Goal: Task Accomplishment & Management: Use online tool/utility

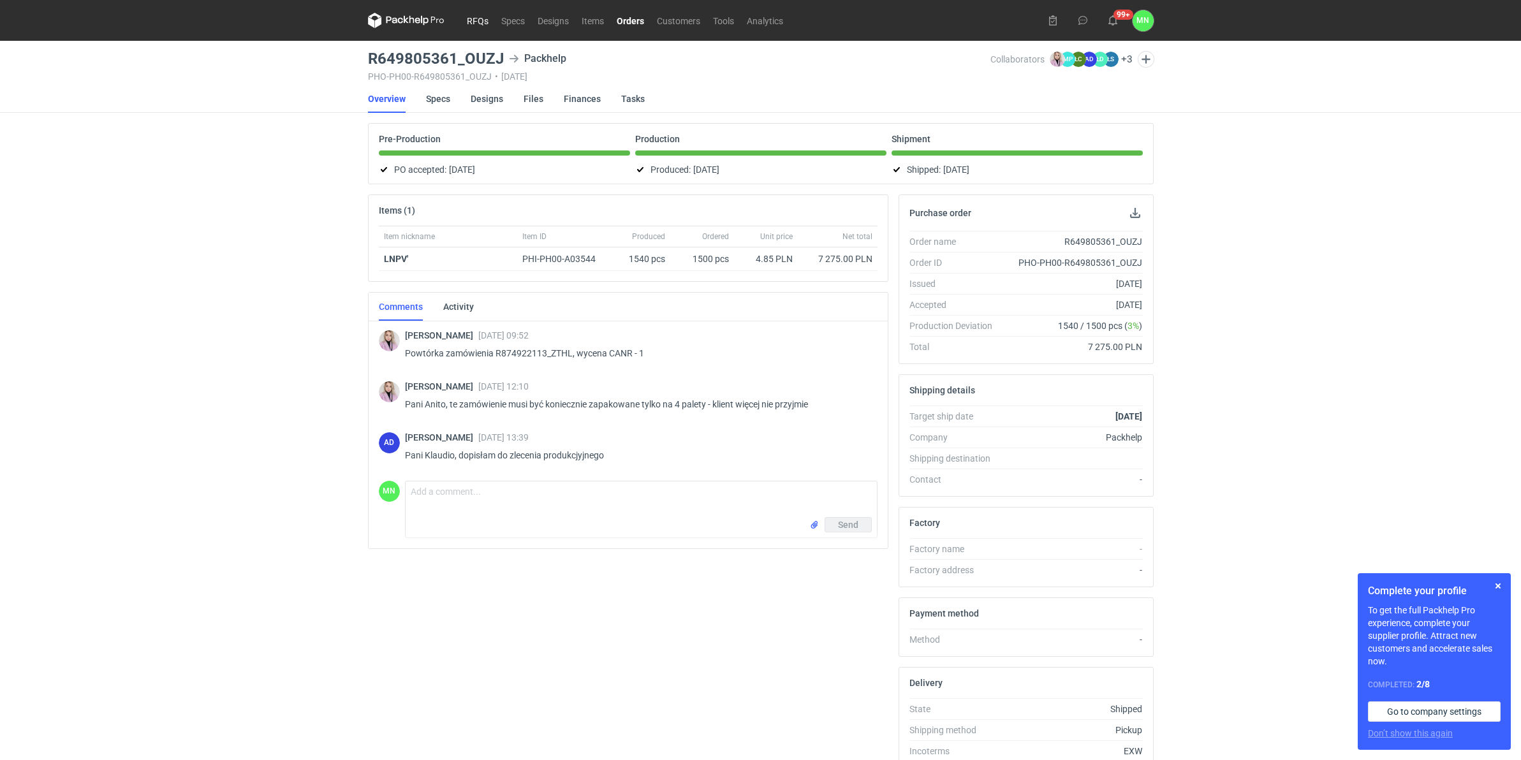
click at [476, 15] on link "RFQs" at bounding box center [478, 20] width 34 height 15
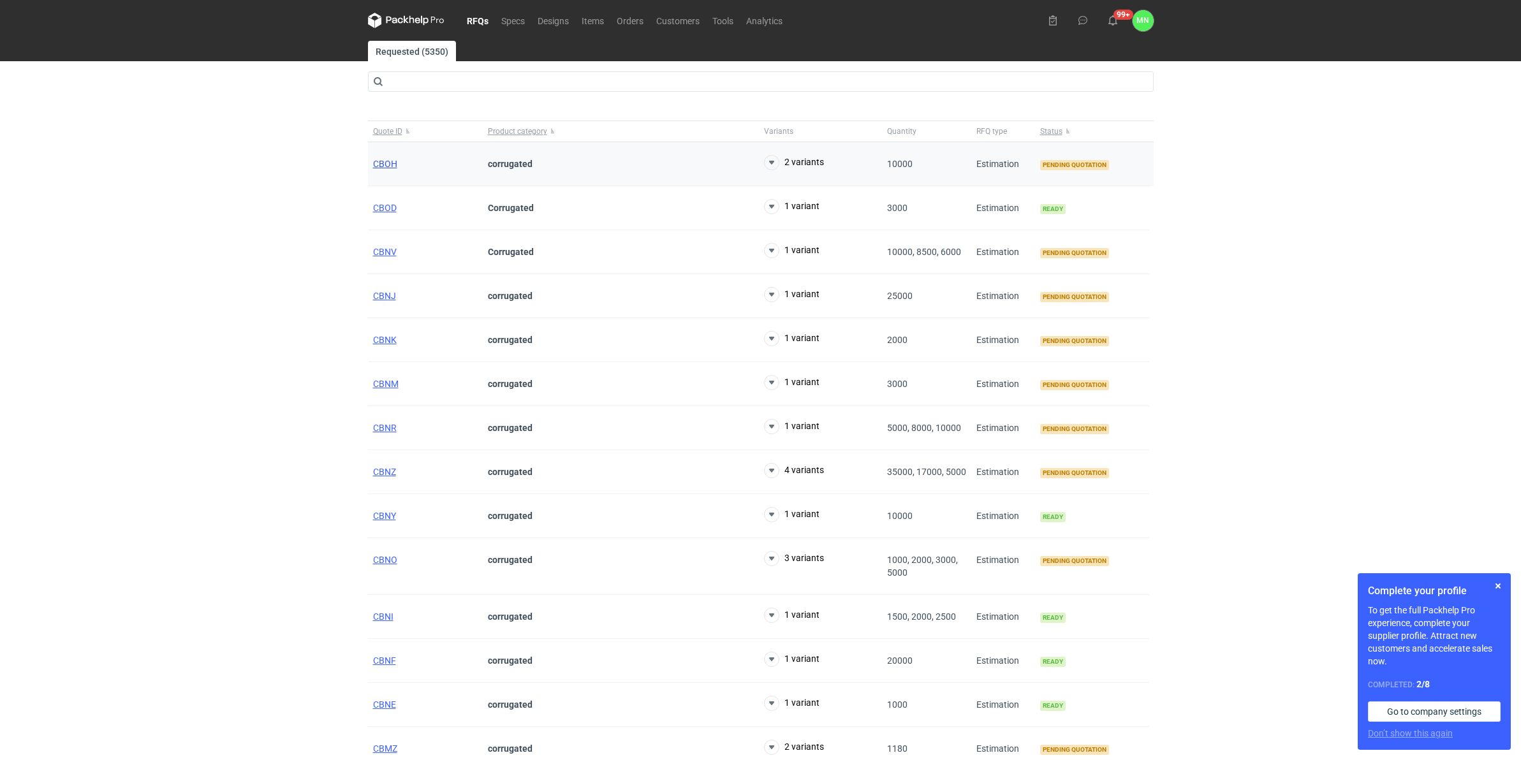
click at [378, 163] on span "CBOH" at bounding box center [385, 164] width 24 height 10
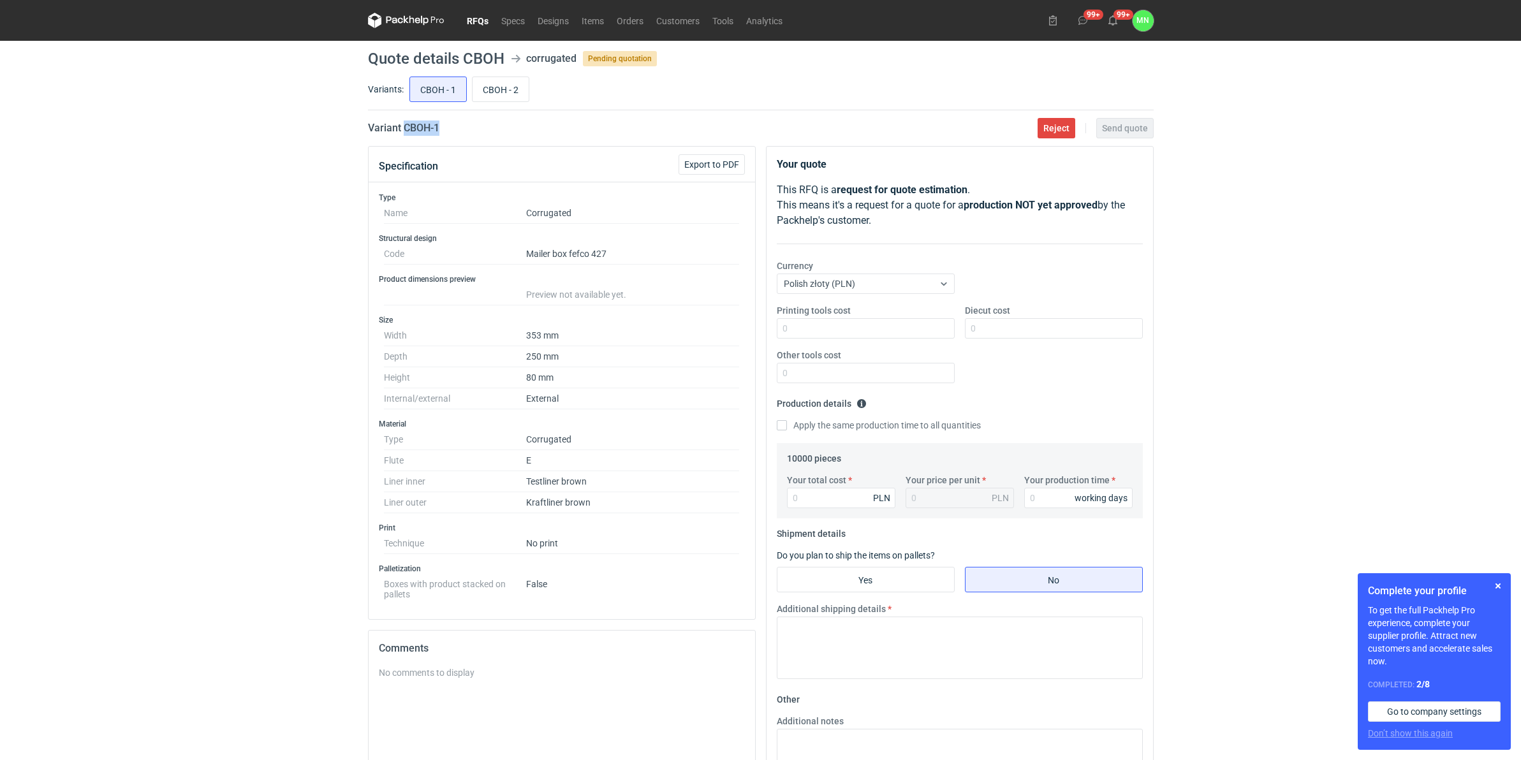
drag, startPoint x: 450, startPoint y: 128, endPoint x: 404, endPoint y: 128, distance: 45.9
click at [404, 128] on div "Variant CBOH - 1 Reject Send quote" at bounding box center [761, 128] width 786 height 15
copy h2 "CBOH - 1"
click at [182, 401] on div "RFQs Specs Designs Items Orders Customers Tools Analytics 99+ 99+ MN Małgorzata…" at bounding box center [760, 380] width 1521 height 760
click at [855, 493] on input "Your total cost" at bounding box center [841, 498] width 108 height 20
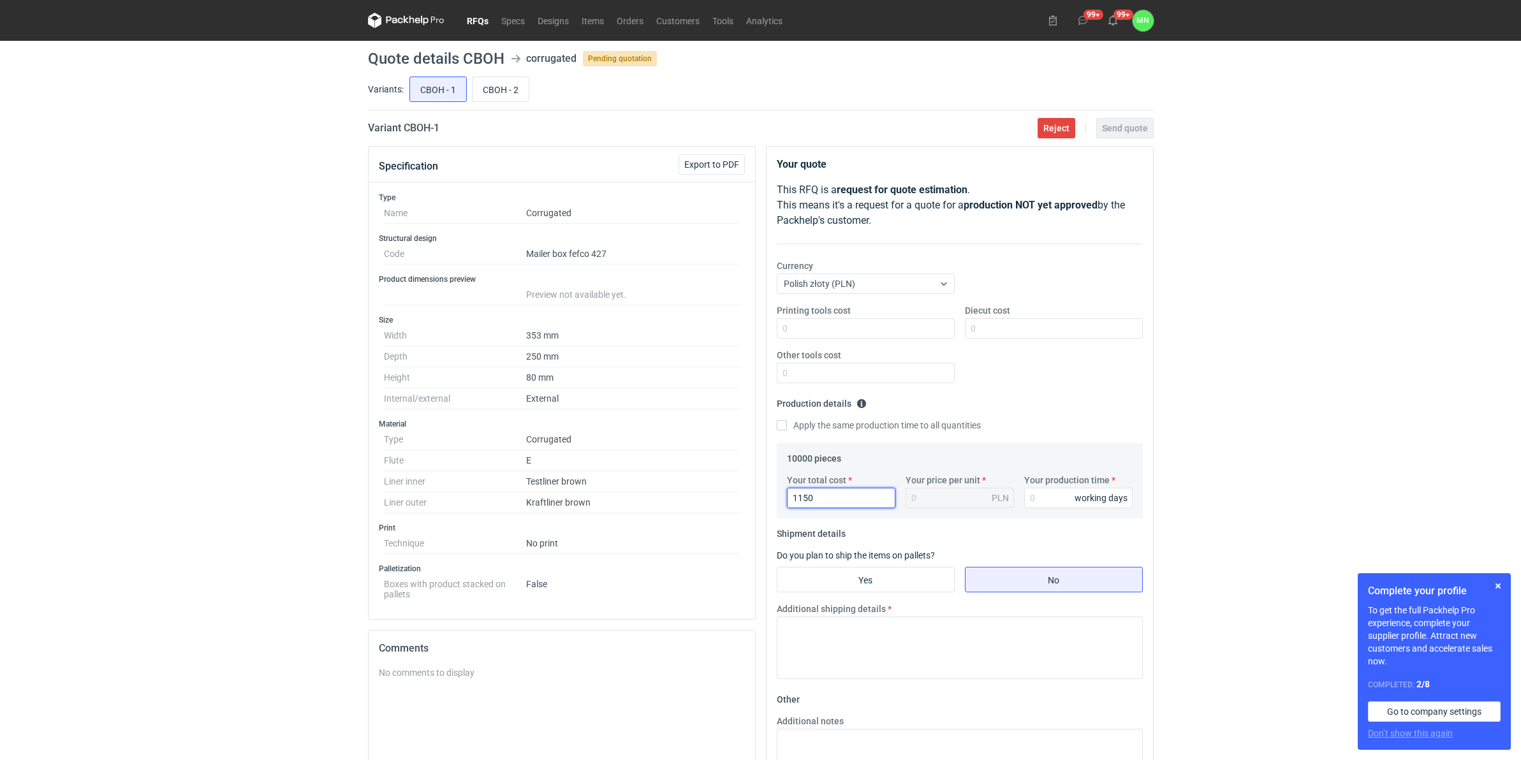
type input "11500"
type input "1.15"
type input "11500"
click at [1044, 486] on label "Your production time" at bounding box center [1067, 480] width 85 height 13
click at [1044, 488] on input "Your production time" at bounding box center [1079, 498] width 108 height 20
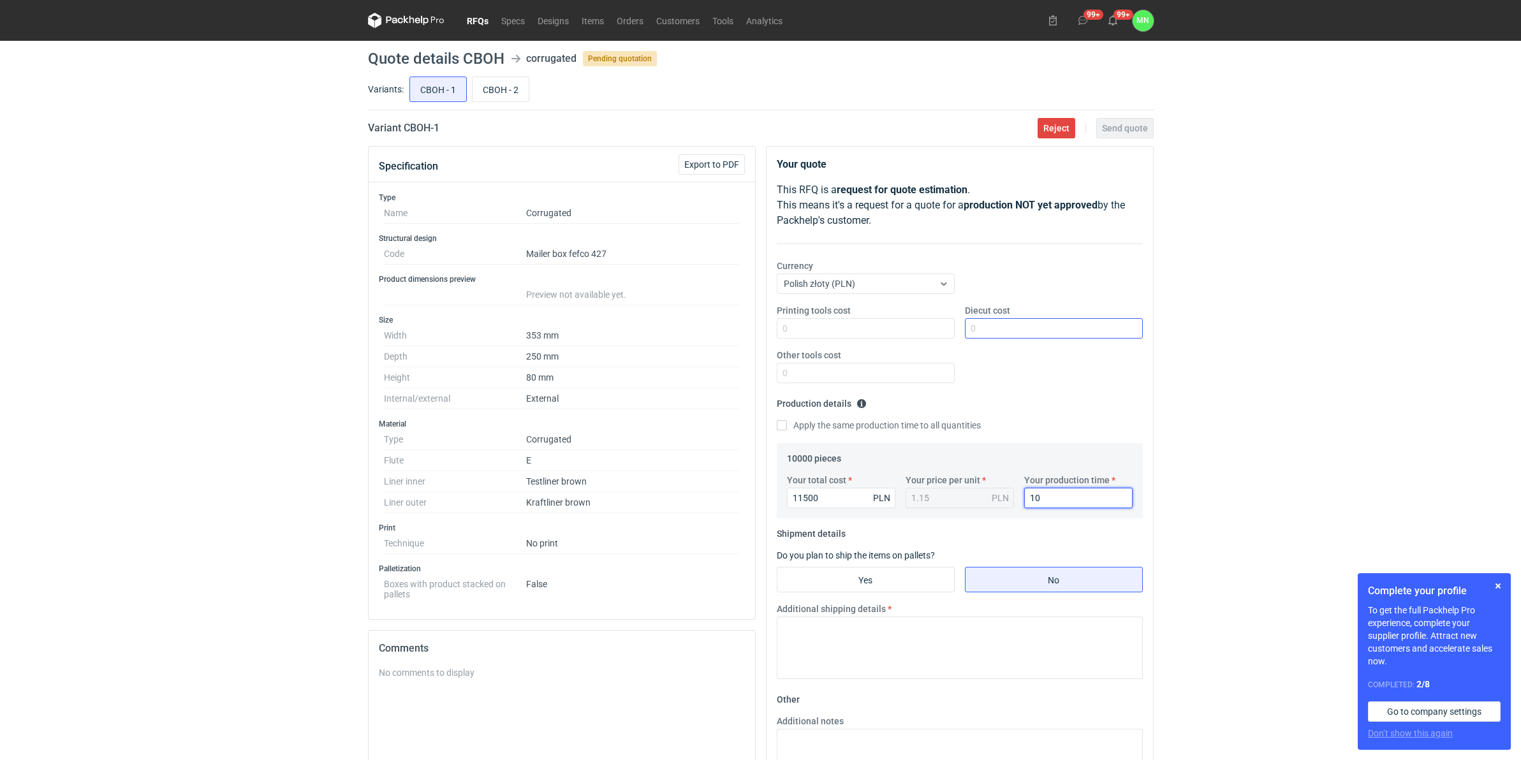
type input "10"
click at [1081, 327] on div "Diecut cost" at bounding box center [1054, 321] width 188 height 34
click at [1081, 327] on input "Diecut cost" at bounding box center [1054, 328] width 178 height 20
type input "1560"
click at [847, 584] on input "Yes" at bounding box center [866, 580] width 177 height 24
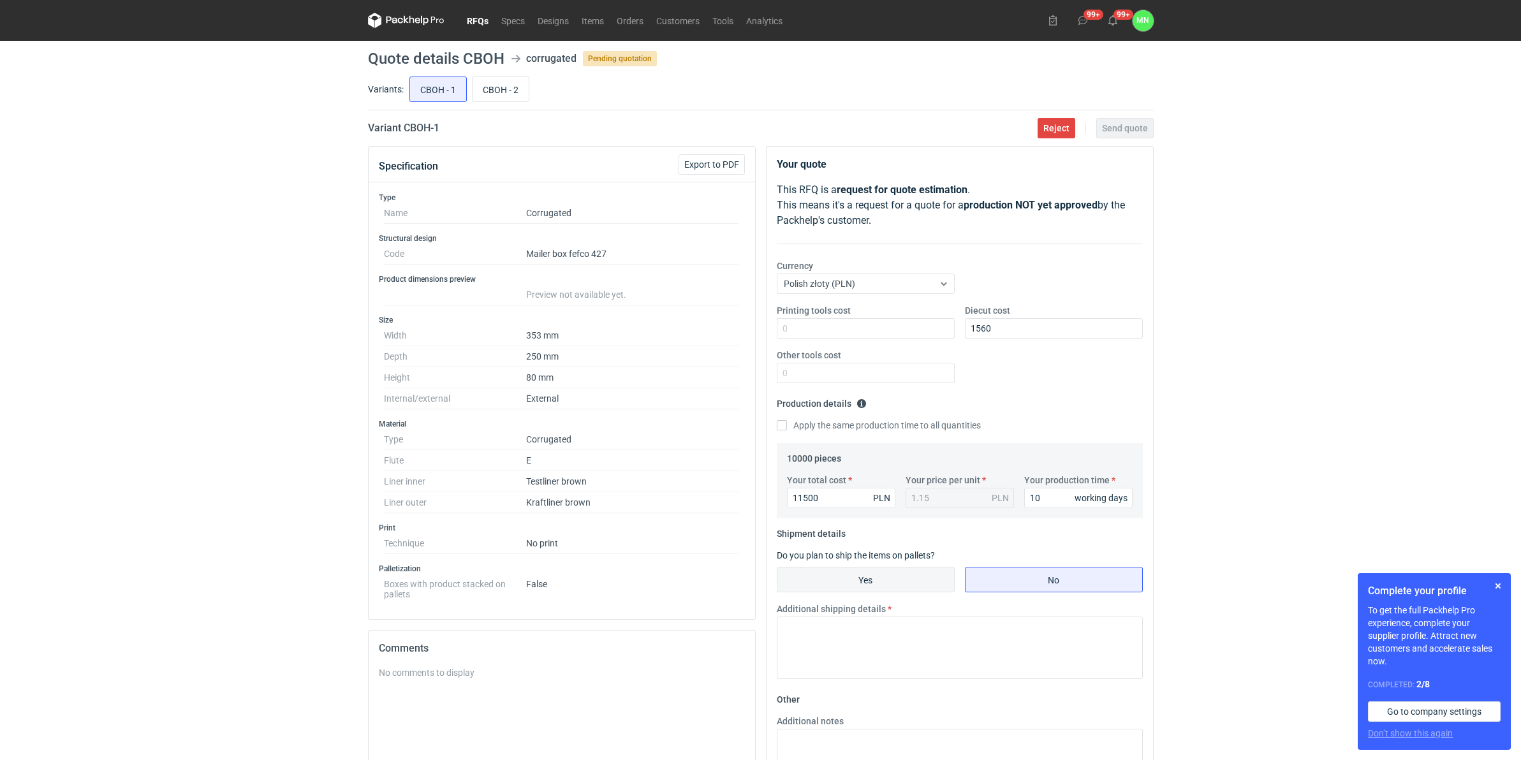
radio input "true"
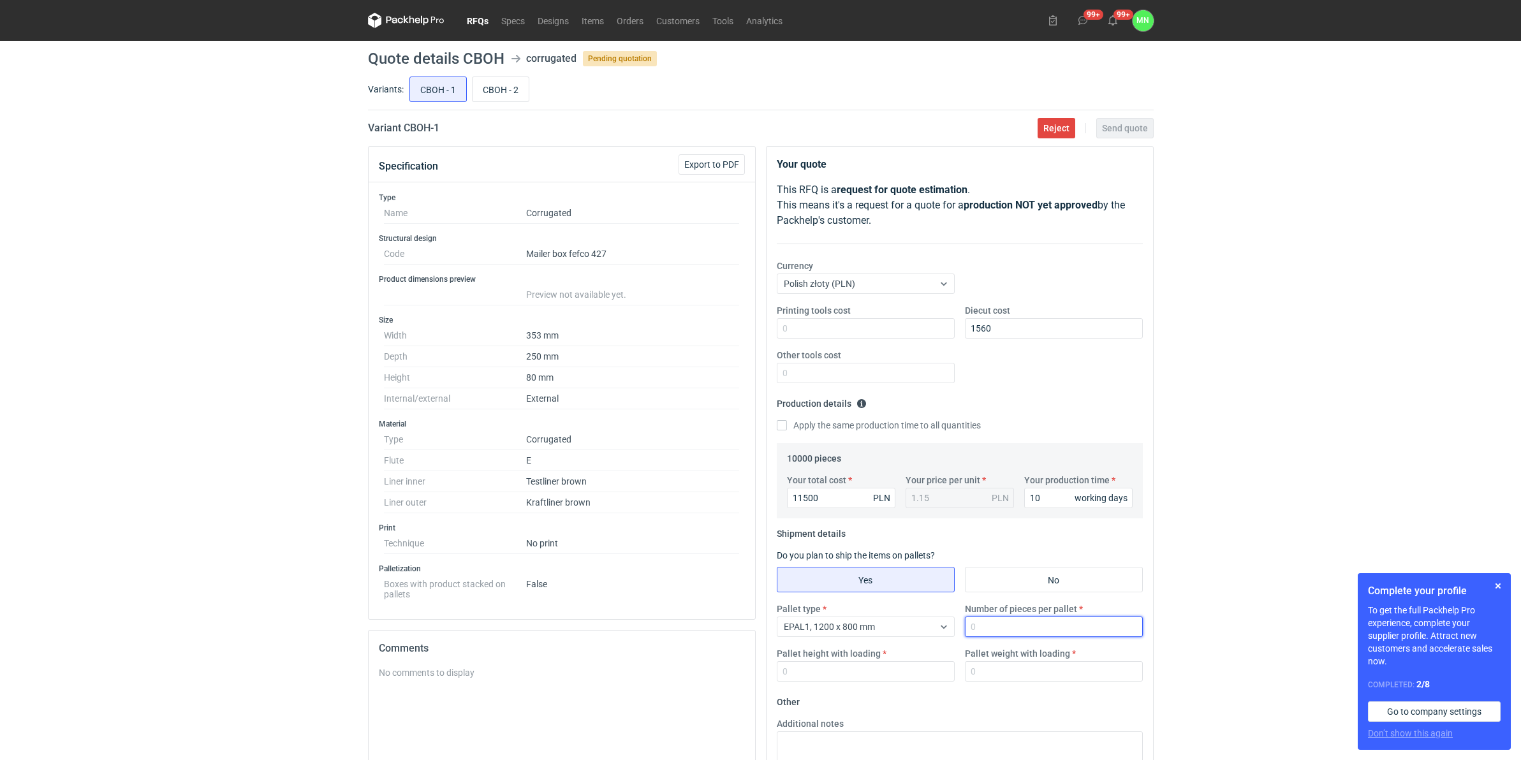
click at [1035, 620] on input "Number of pieces per pallet" at bounding box center [1054, 627] width 178 height 20
type input "825"
type input "1800"
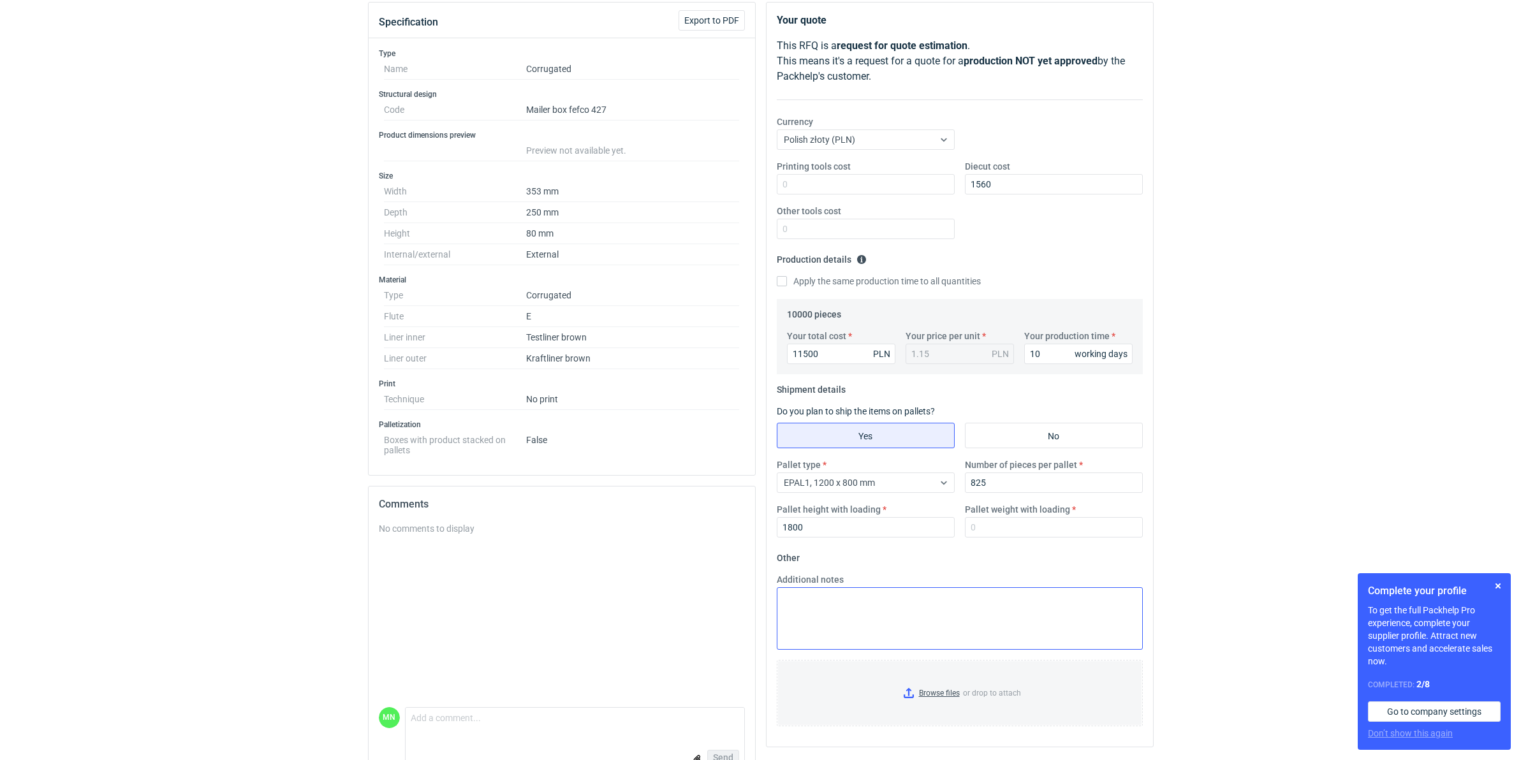
scroll to position [177, 0]
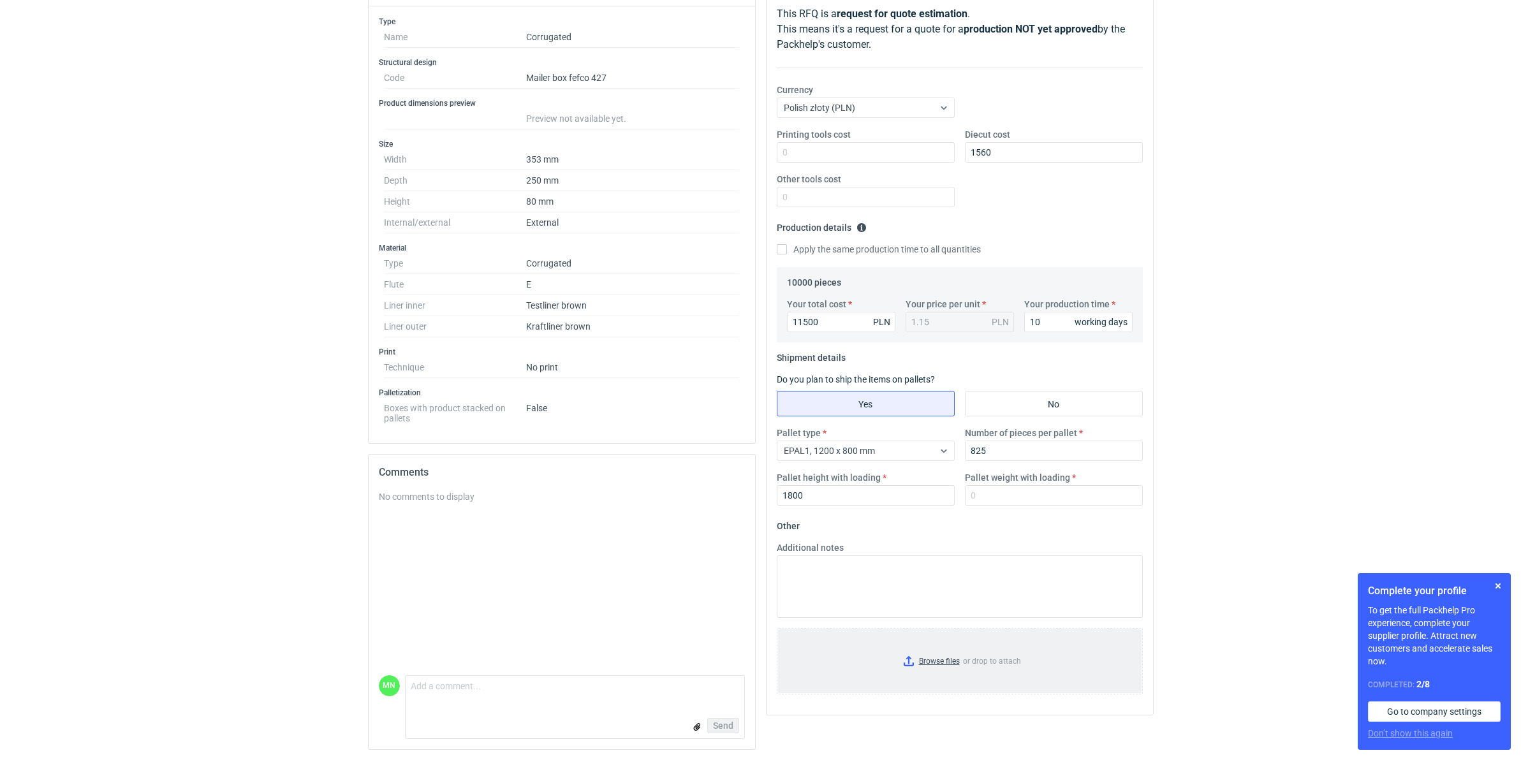
click at [944, 663] on input "Browse files or drop to attach" at bounding box center [960, 662] width 364 height 64
click at [993, 501] on input "Pallet weight with loading" at bounding box center [1054, 495] width 178 height 20
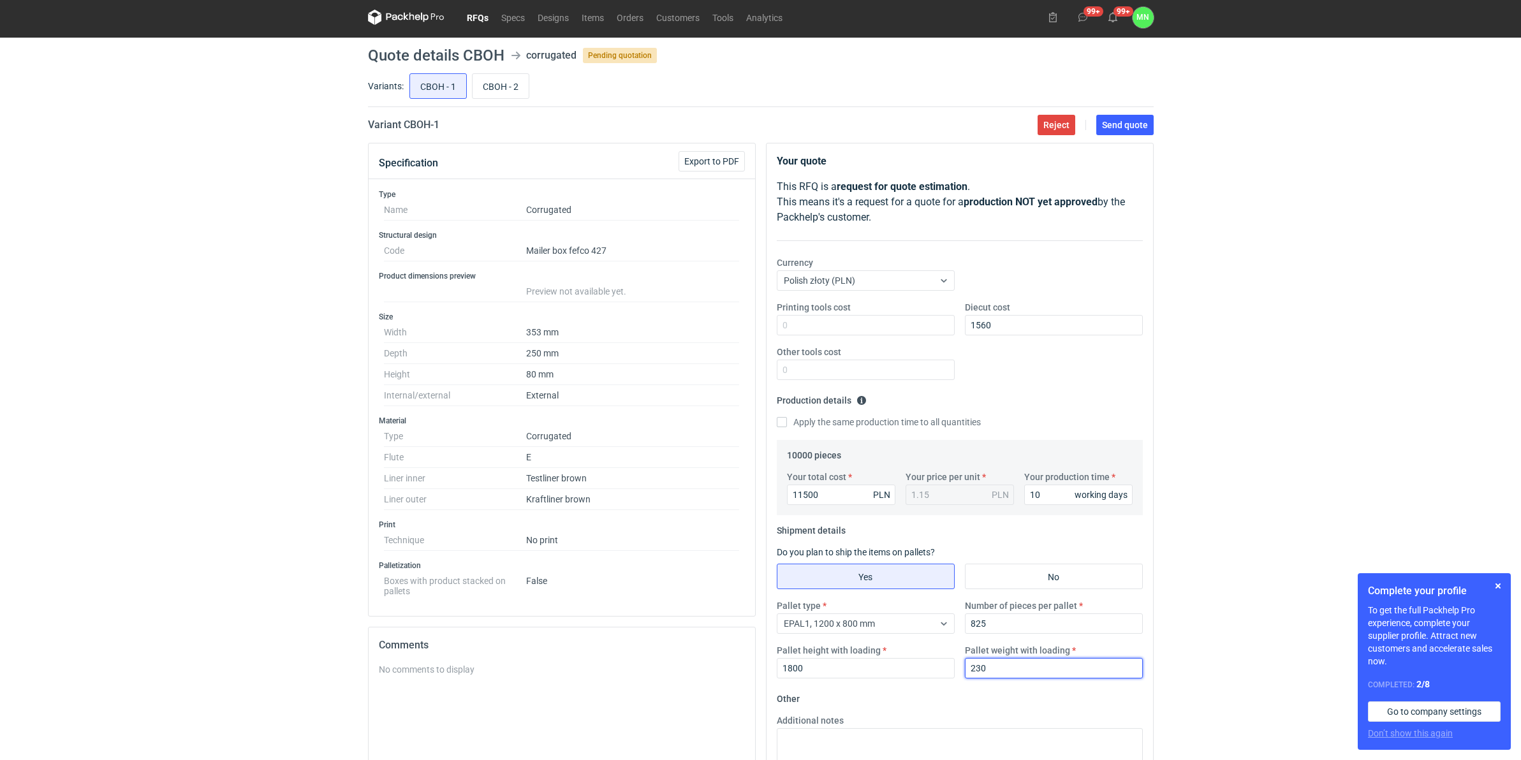
scroll to position [0, 0]
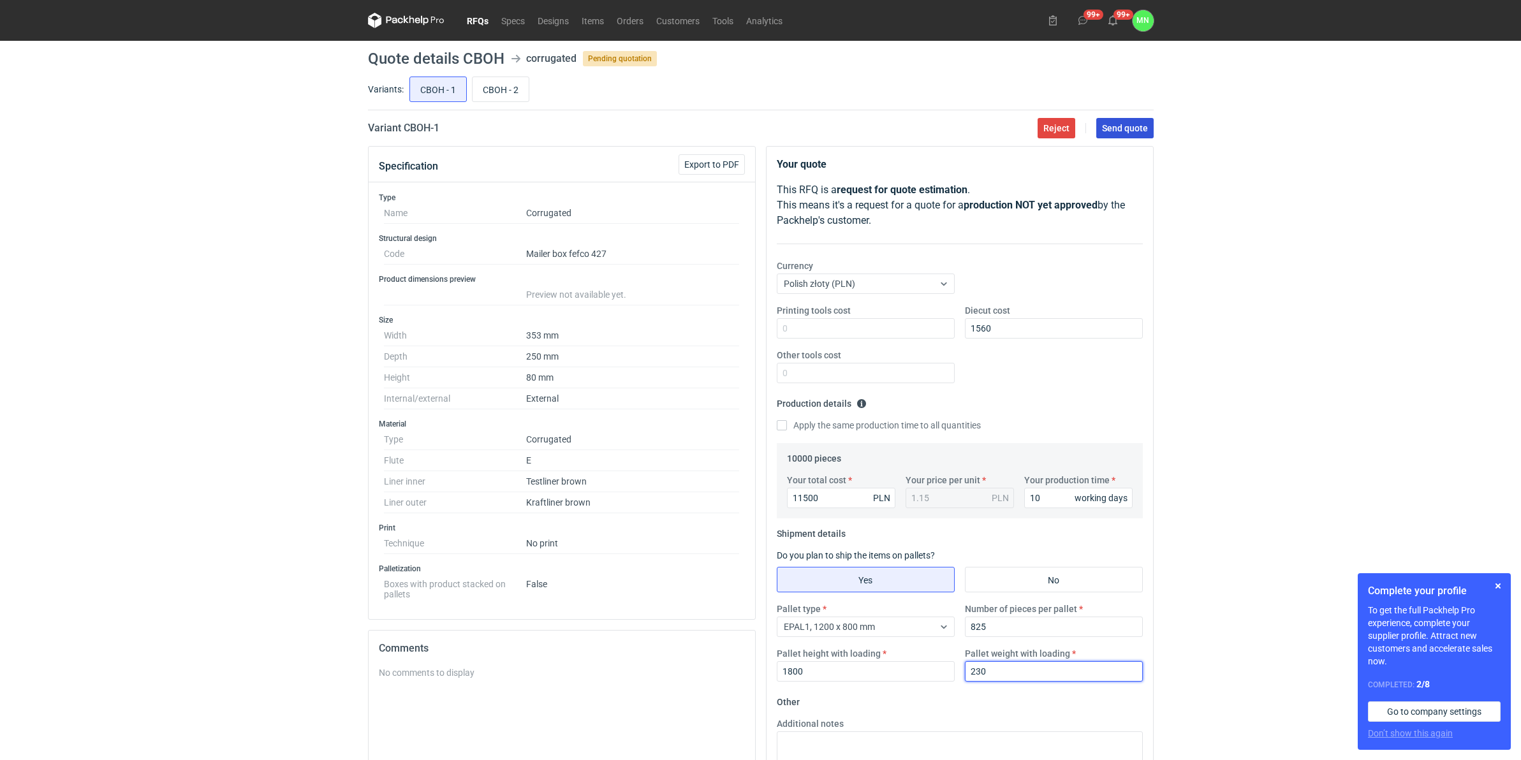
type input "230"
click at [1137, 128] on span "Send quote" at bounding box center [1125, 128] width 46 height 9
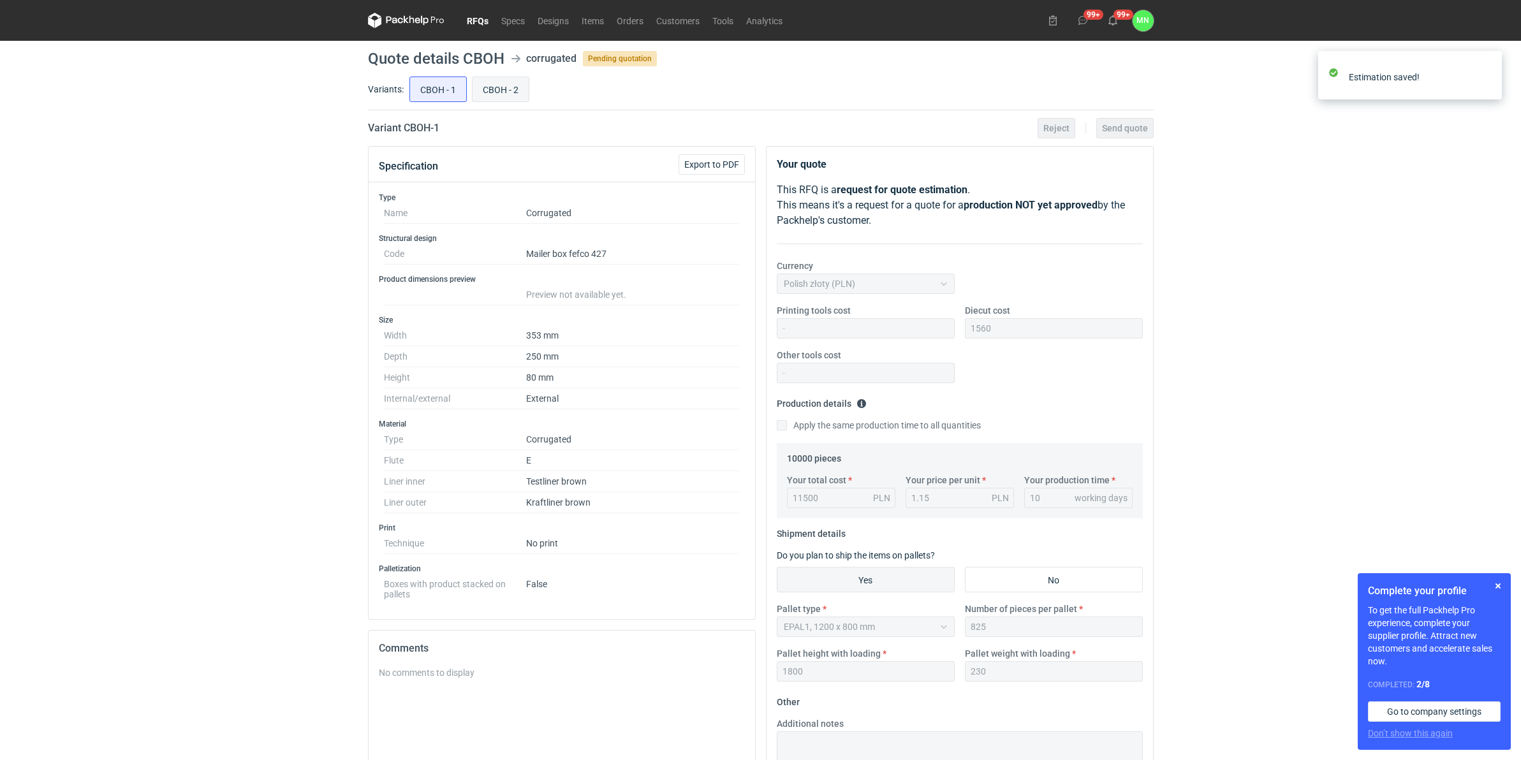
click at [511, 86] on input "CBOH - 2" at bounding box center [501, 89] width 56 height 24
radio input "true"
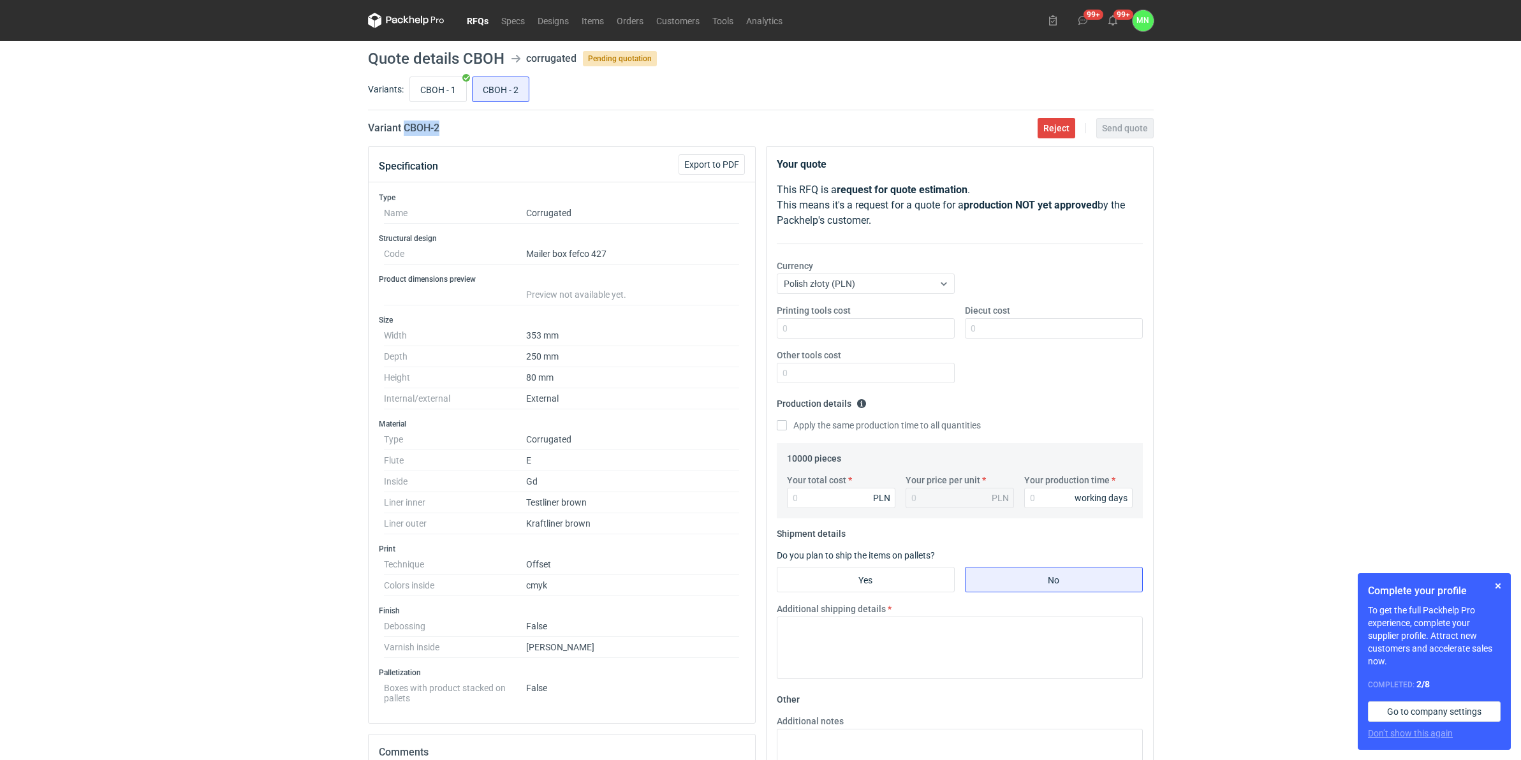
drag, startPoint x: 457, startPoint y: 129, endPoint x: 404, endPoint y: 128, distance: 53.6
click at [404, 128] on div "Variant CBOH - 2 Reject Send quote" at bounding box center [761, 128] width 786 height 15
copy h2 "CBOH - 2"
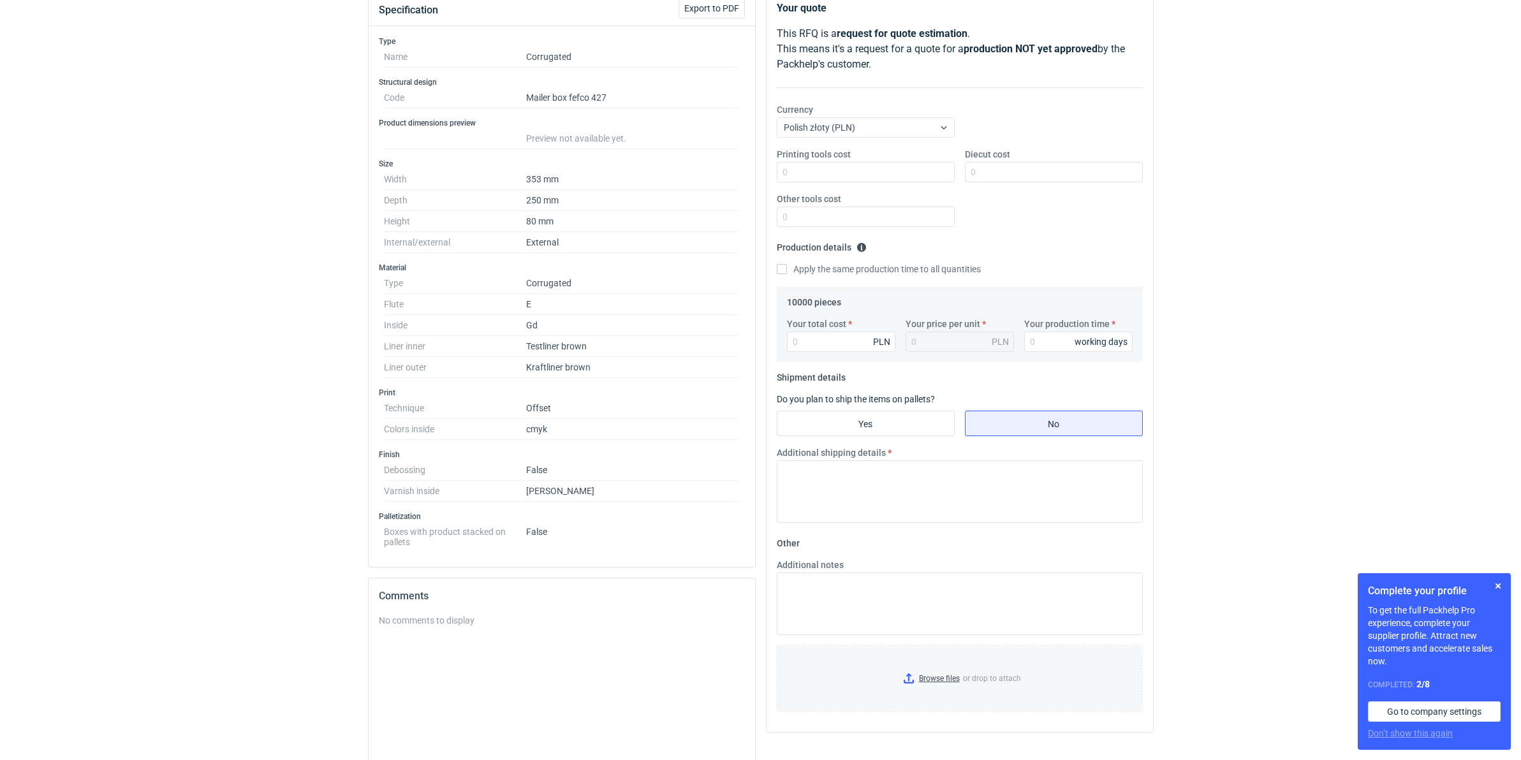
scroll to position [159, 0]
drag, startPoint x: 792, startPoint y: 410, endPoint x: 876, endPoint y: 441, distance: 89.2
click at [793, 410] on input "Yes" at bounding box center [866, 420] width 177 height 24
radio input "true"
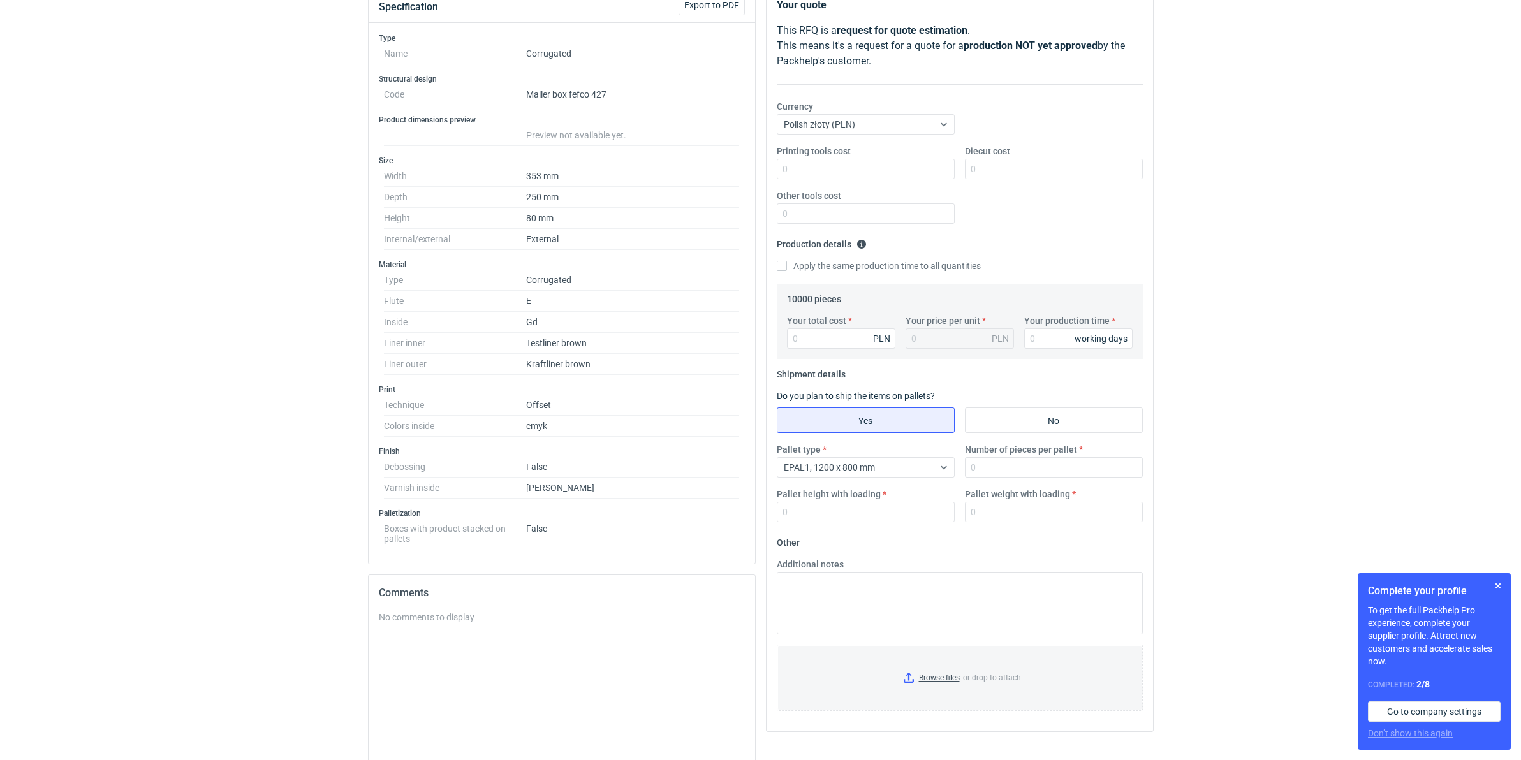
click at [1000, 452] on label "Number of pieces per pallet" at bounding box center [1021, 449] width 112 height 13
click at [1000, 457] on input "Number of pieces per pallet" at bounding box center [1054, 467] width 178 height 20
type input "825"
type input "1800"
click at [1030, 509] on input "Pallet weight with loading" at bounding box center [1054, 512] width 178 height 20
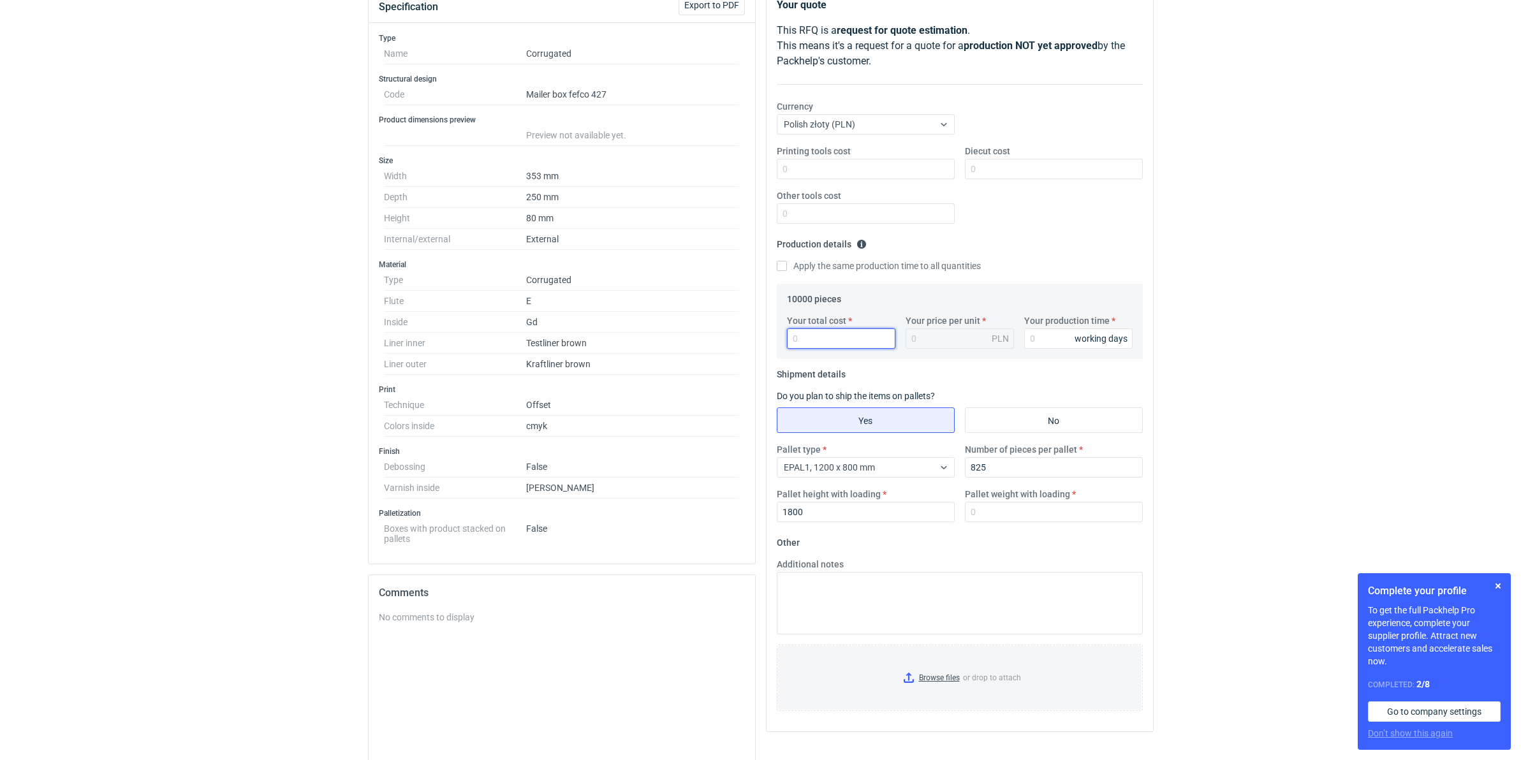
click at [861, 334] on input "Your total cost" at bounding box center [841, 339] width 108 height 20
type input "22700"
type input "2.27"
type input "22700"
click at [1042, 336] on input "Your production time" at bounding box center [1079, 339] width 108 height 20
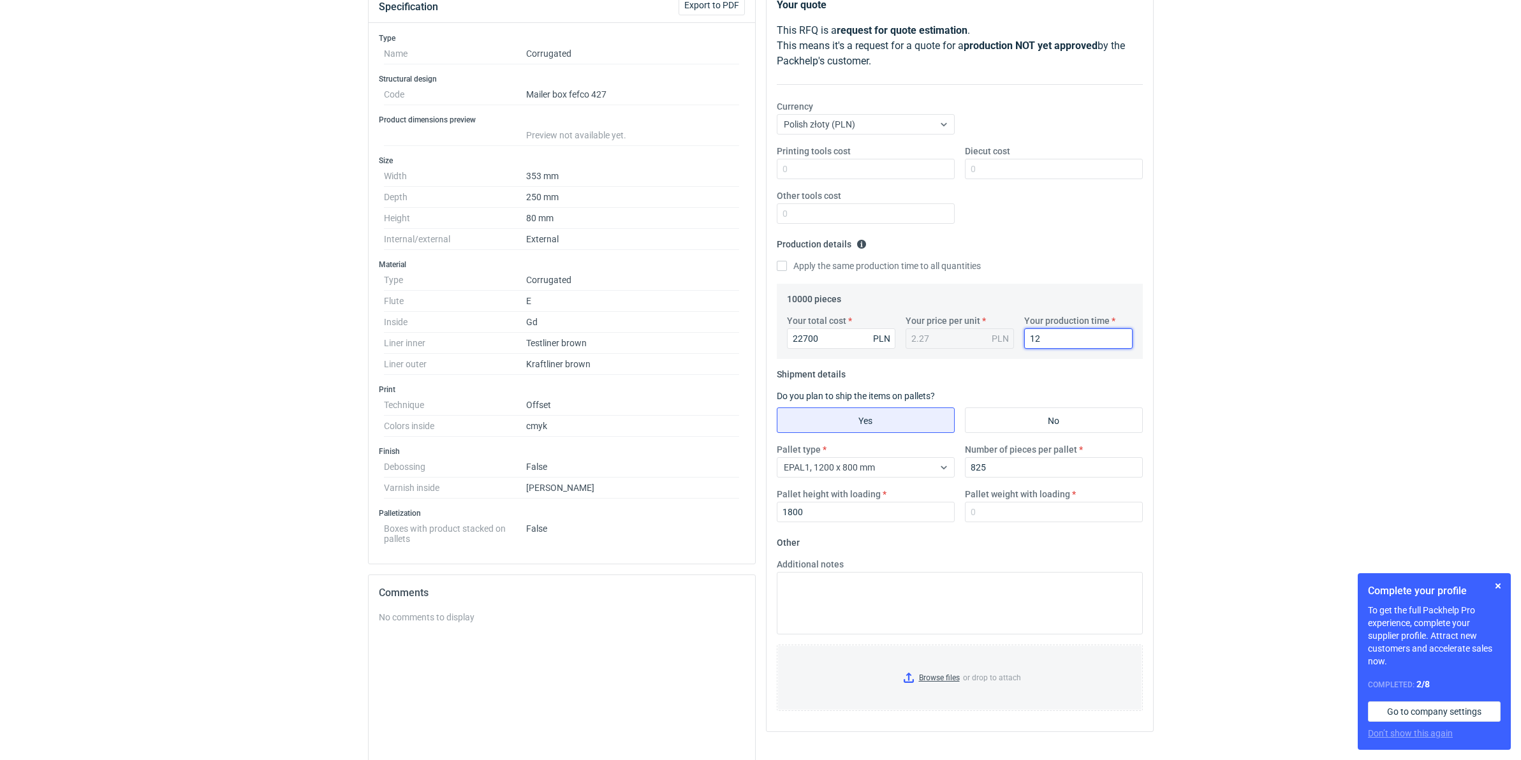
type input "12"
drag, startPoint x: 1005, startPoint y: 186, endPoint x: 1000, endPoint y: 177, distance: 10.6
click at [1003, 184] on div "Printing tools cost Diecut cost Other tools cost" at bounding box center [960, 189] width 376 height 89
click at [1000, 177] on input "Diecut cost" at bounding box center [1054, 169] width 178 height 20
type input "1560"
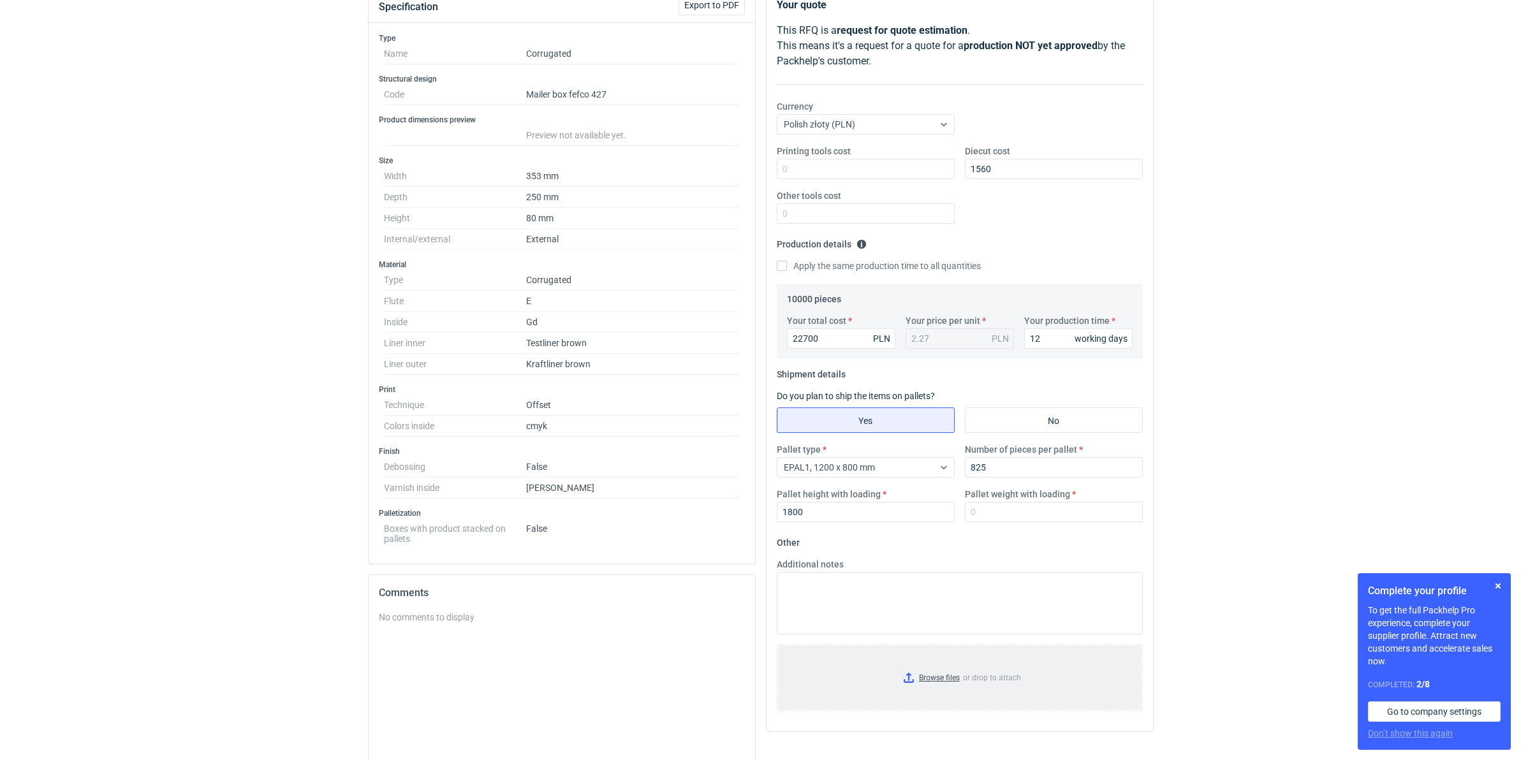
click at [935, 684] on input "Browse files or drop to attach" at bounding box center [960, 678] width 364 height 64
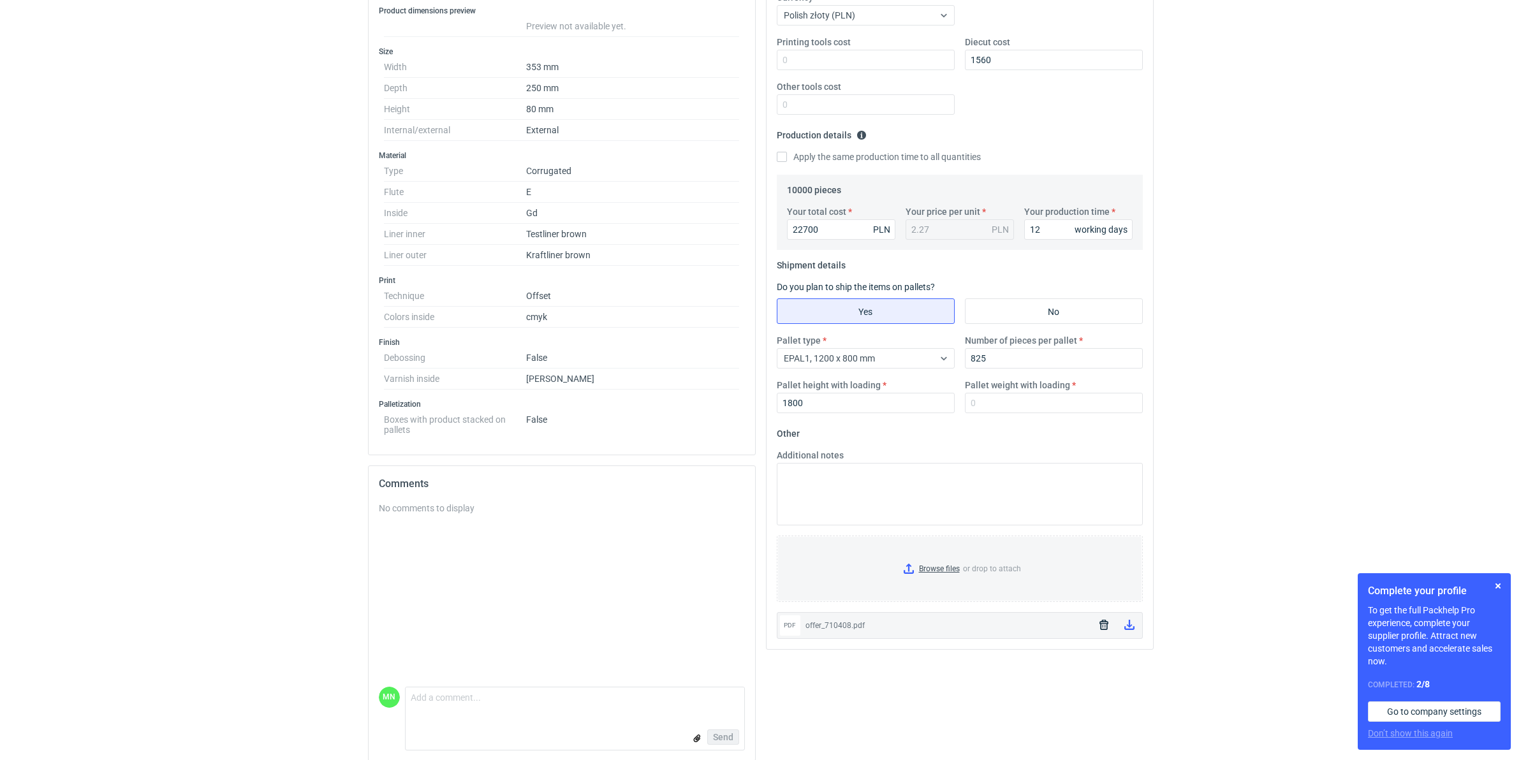
scroll to position [282, 0]
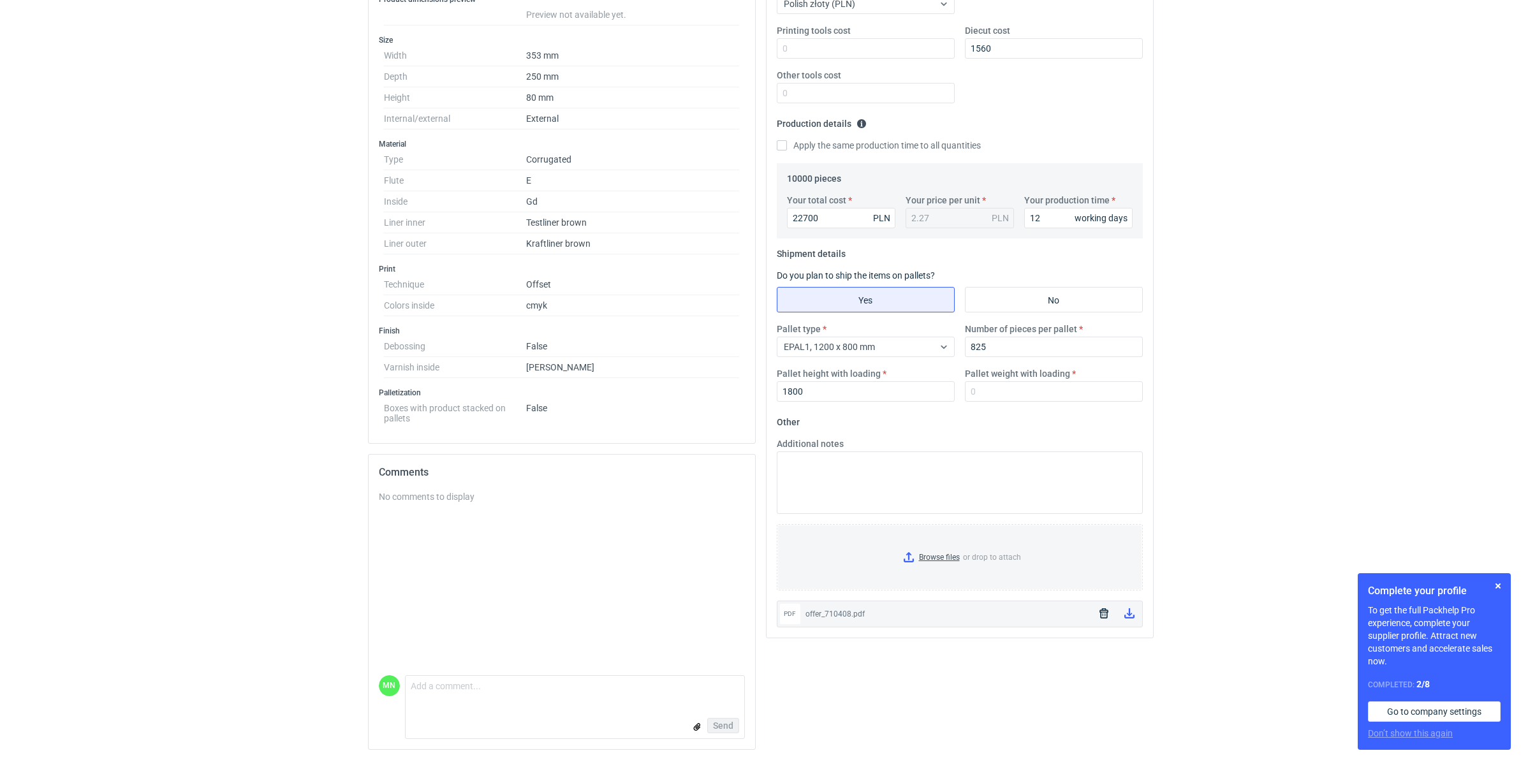
click at [1021, 405] on div "Pallet type EPAL1, 1200 x 800 mm Number of pieces per pallet 825 Pallet height …" at bounding box center [960, 367] width 376 height 89
click at [1021, 389] on input "Pallet weight with loading" at bounding box center [1054, 391] width 178 height 20
type input "310"
click at [1325, 336] on div "RFQs Specs Designs Items Orders Customers Tools Analytics 99+ 99+ MN Małgorzata…" at bounding box center [760, 100] width 1521 height 760
click at [1500, 588] on button "button" at bounding box center [1498, 586] width 15 height 15
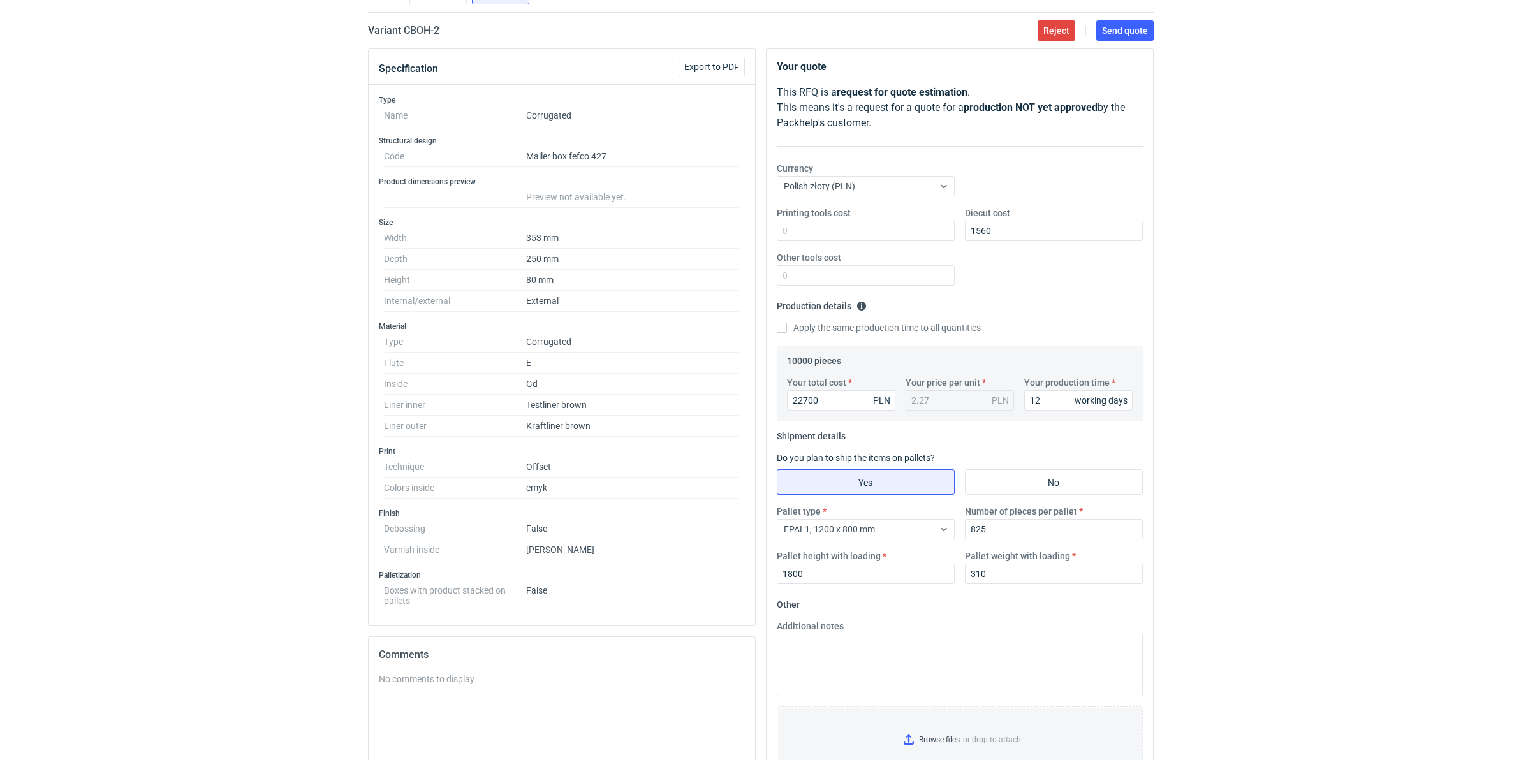
scroll to position [0, 0]
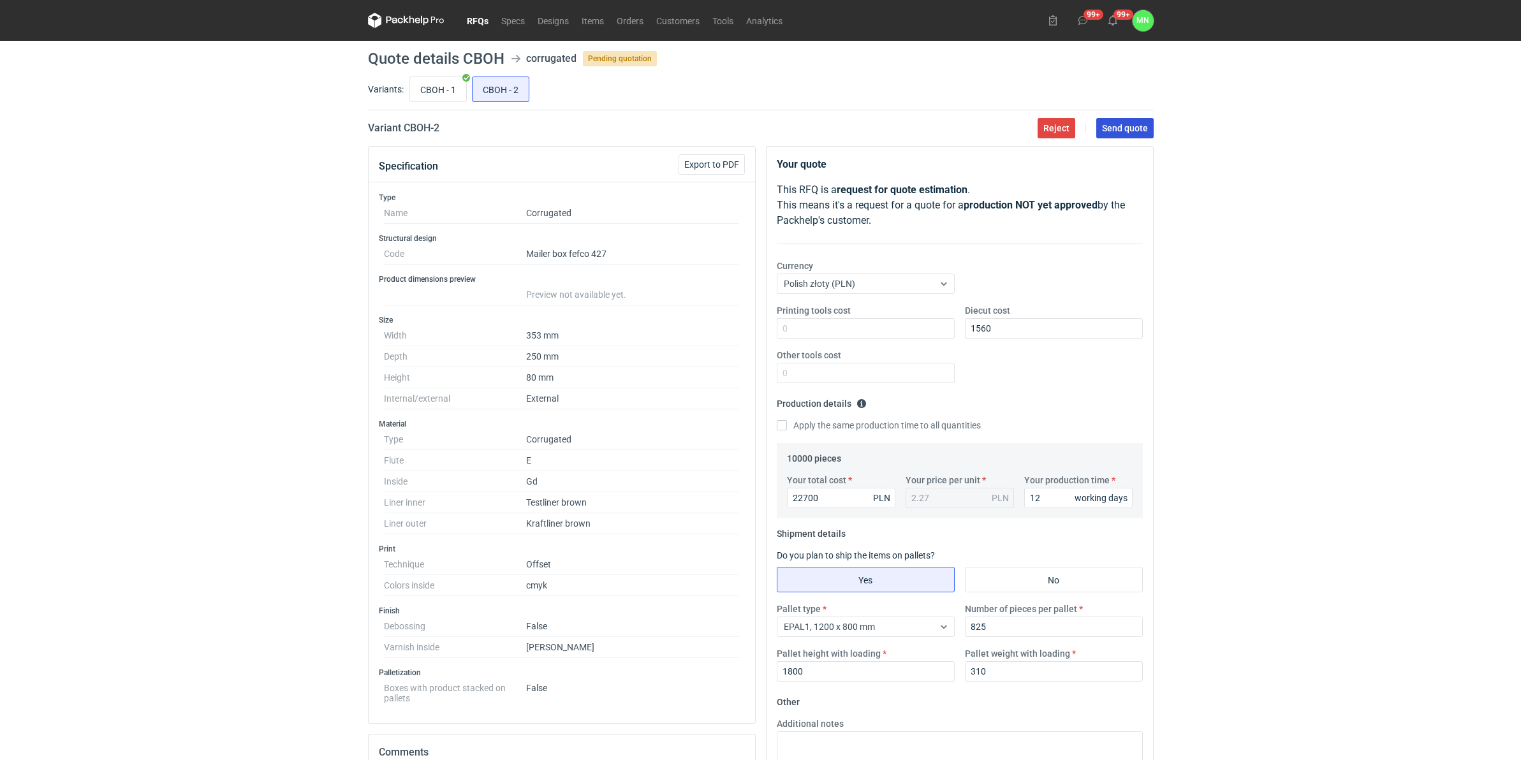
click at [1117, 128] on span "Send quote" at bounding box center [1125, 128] width 46 height 9
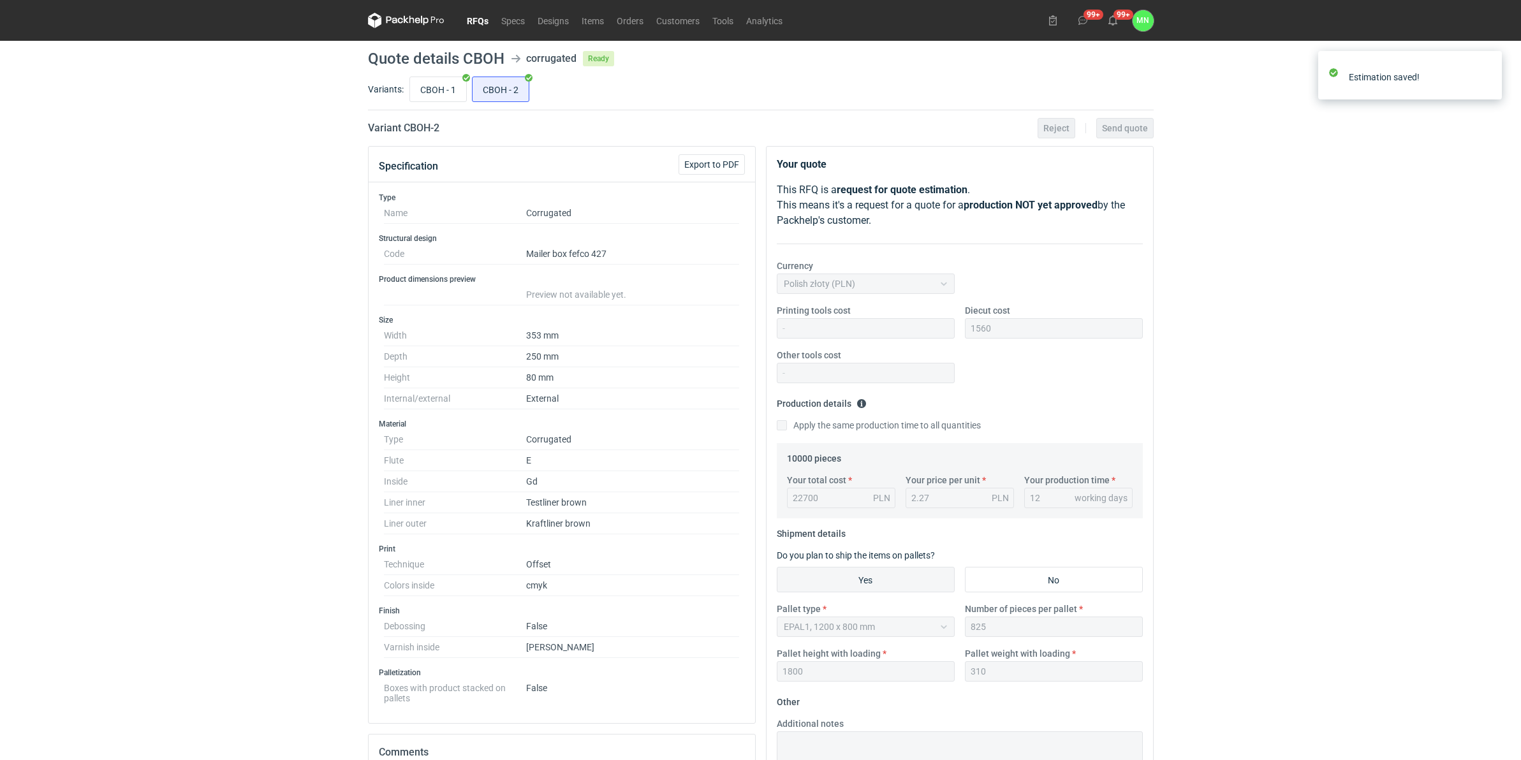
drag, startPoint x: 477, startPoint y: 17, endPoint x: 489, endPoint y: 39, distance: 25.2
click at [477, 17] on link "RFQs" at bounding box center [478, 20] width 34 height 15
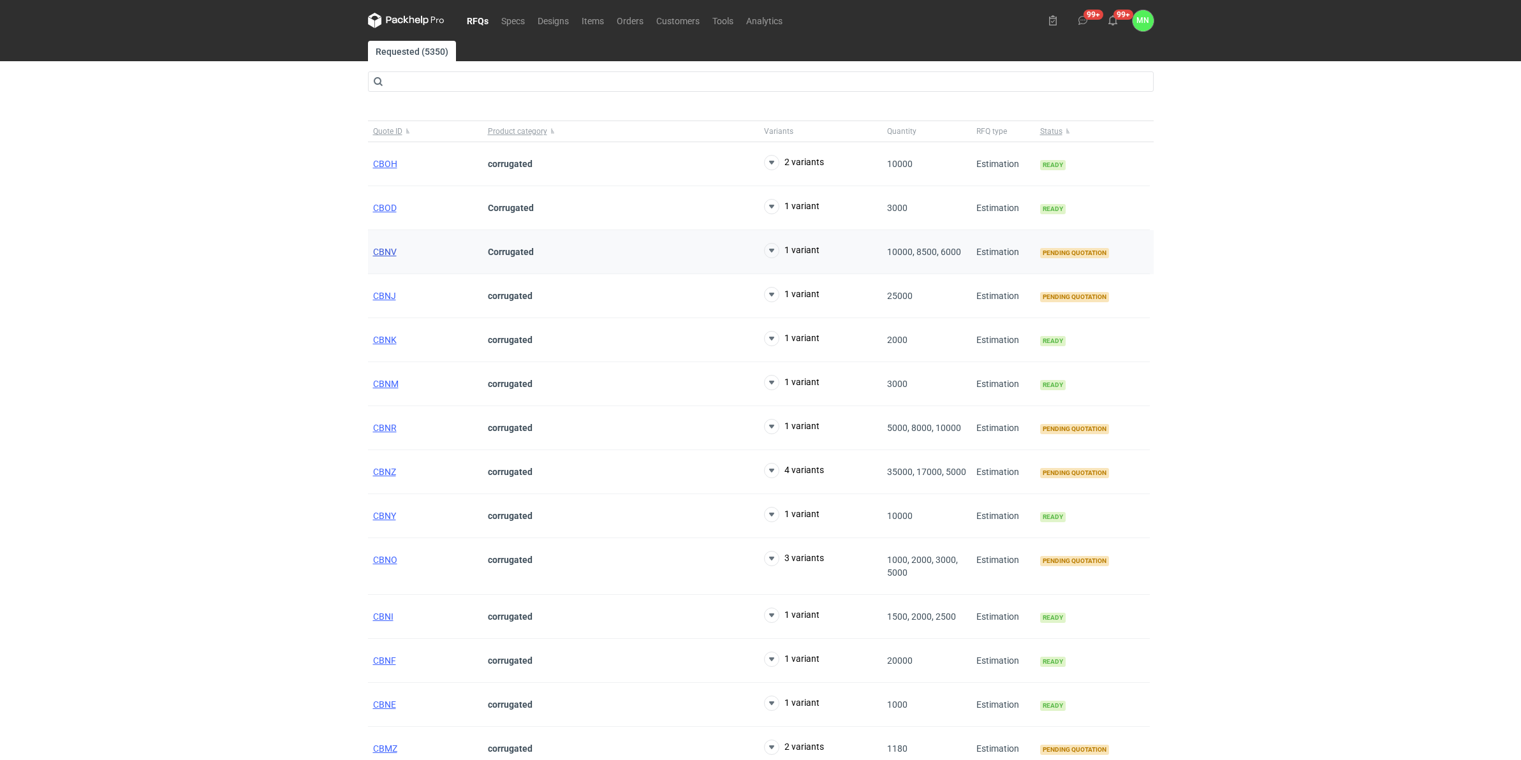
click at [380, 247] on span "CBNV" at bounding box center [385, 252] width 24 height 10
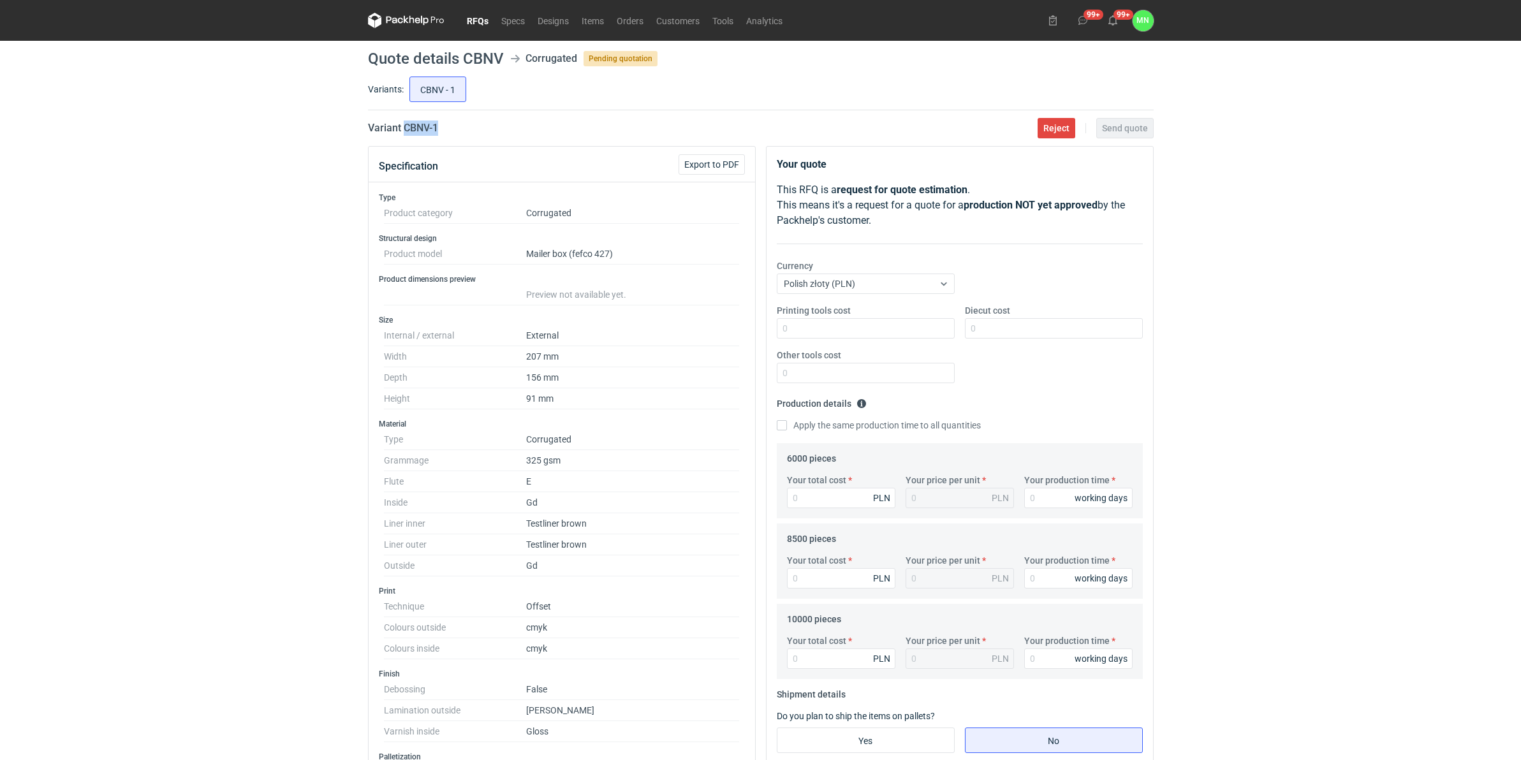
drag, startPoint x: 460, startPoint y: 128, endPoint x: 402, endPoint y: 128, distance: 58.1
click at [402, 128] on div "Variant CBNV - 1 Reject Send quote" at bounding box center [761, 128] width 786 height 15
copy h2 "CBNV - 1"
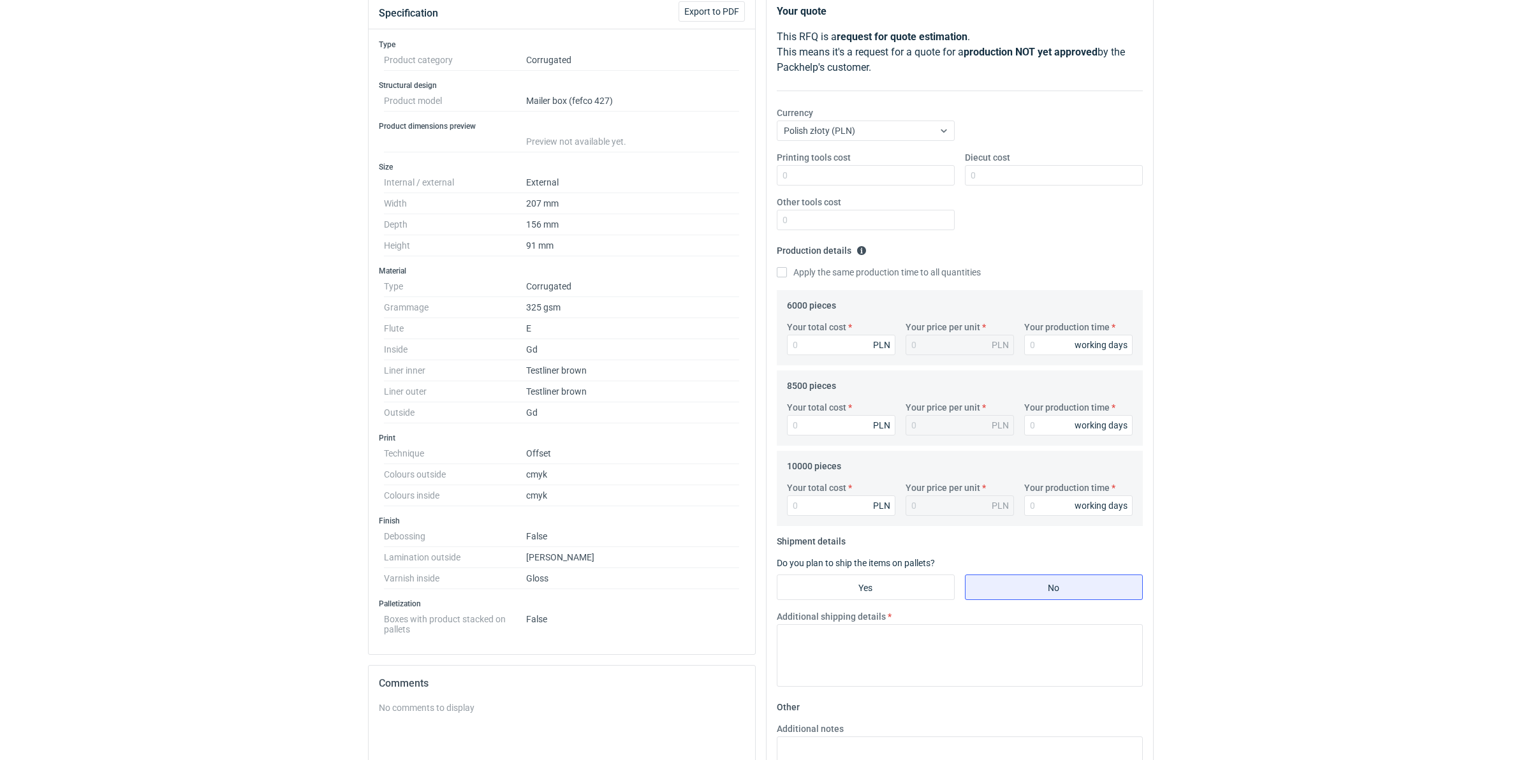
scroll to position [159, 0]
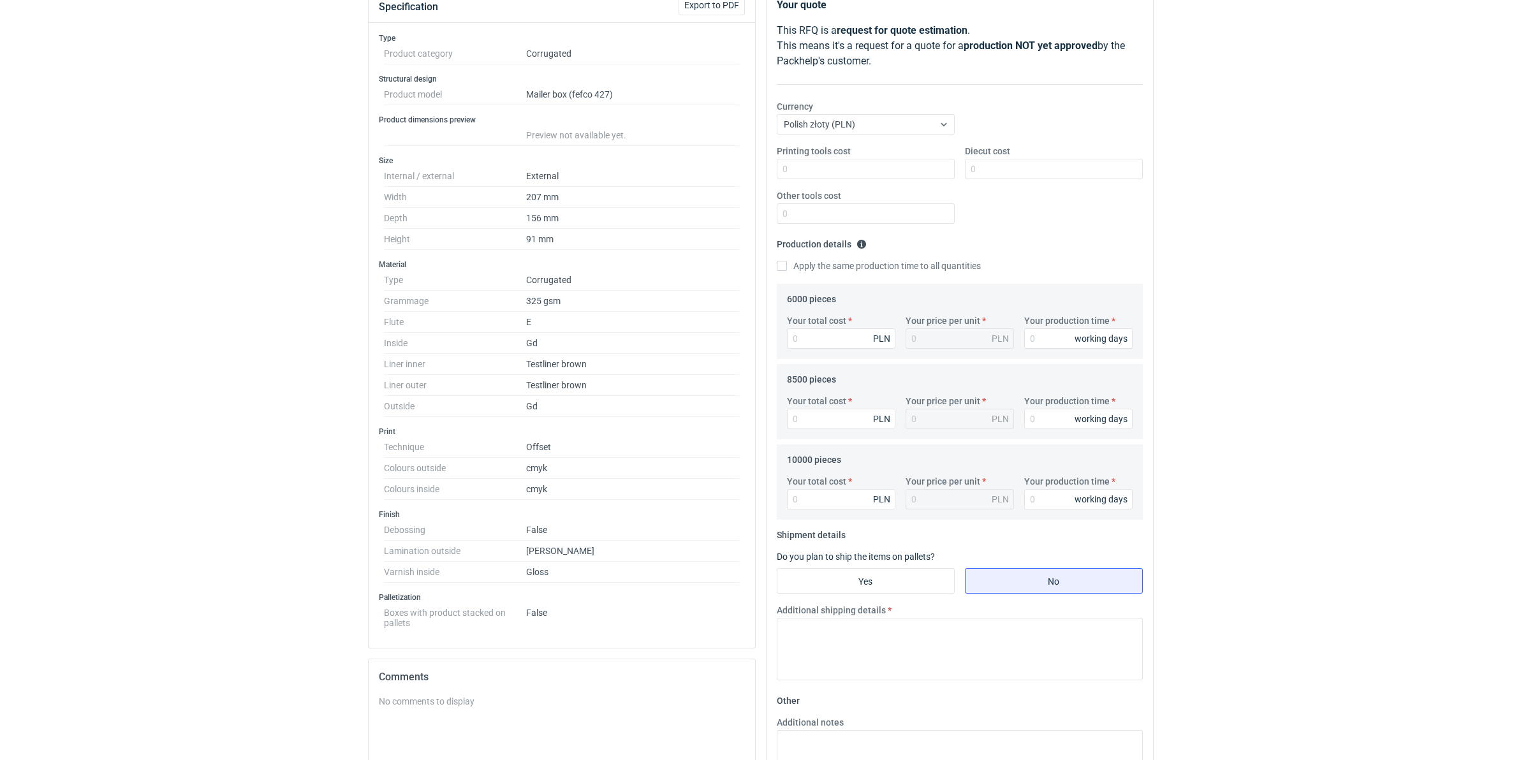
click at [163, 466] on div "RFQs Specs Designs Items Orders Customers Tools Analytics 99+ 99+ MN Małgorzata…" at bounding box center [760, 221] width 1521 height 760
click at [99, 370] on div "RFQs Specs Designs Items Orders Customers Tools Analytics 99+ 99+ MN Małgorzata…" at bounding box center [760, 221] width 1521 height 760
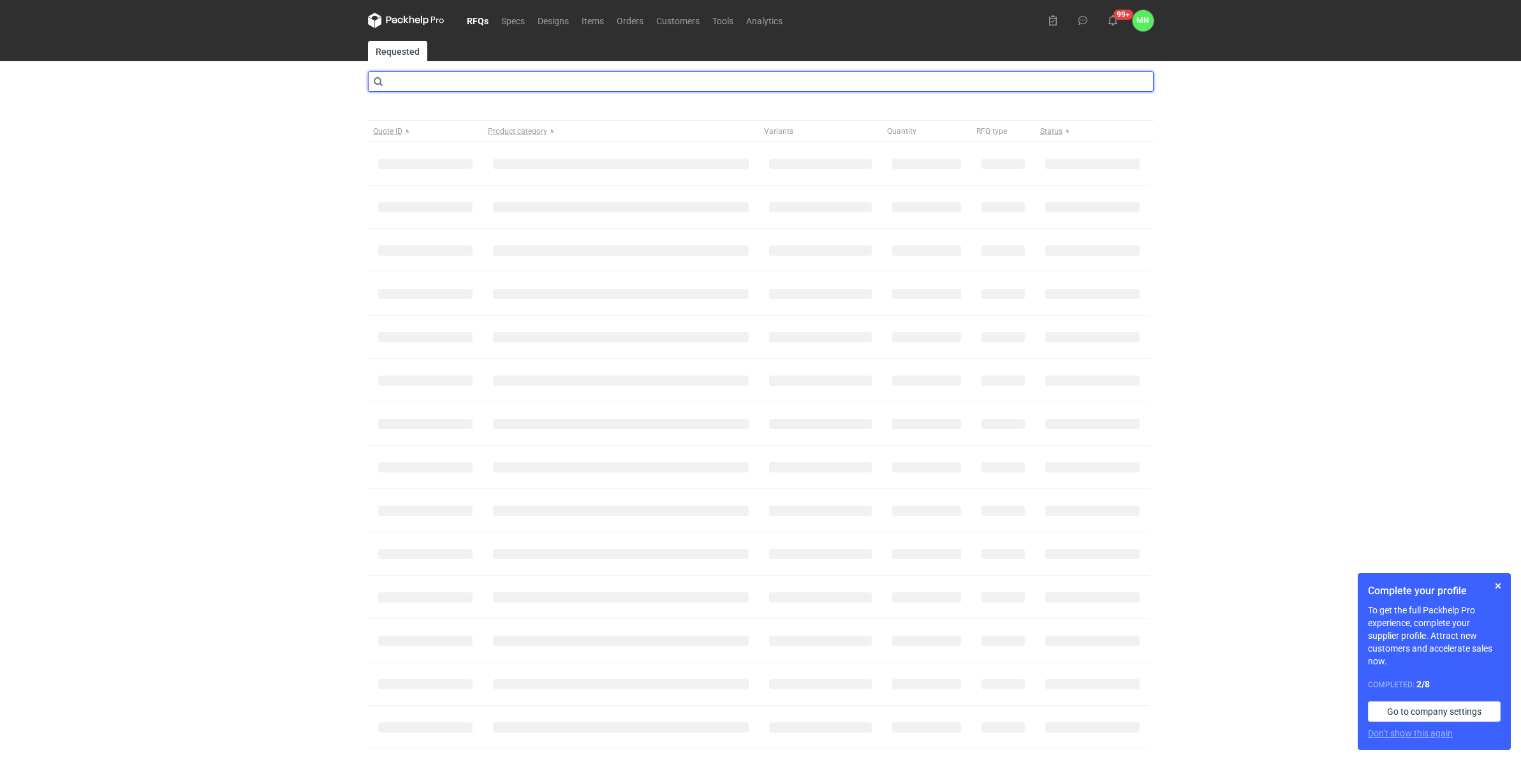
click at [442, 75] on input "text" at bounding box center [761, 81] width 786 height 20
type input "cbnk"
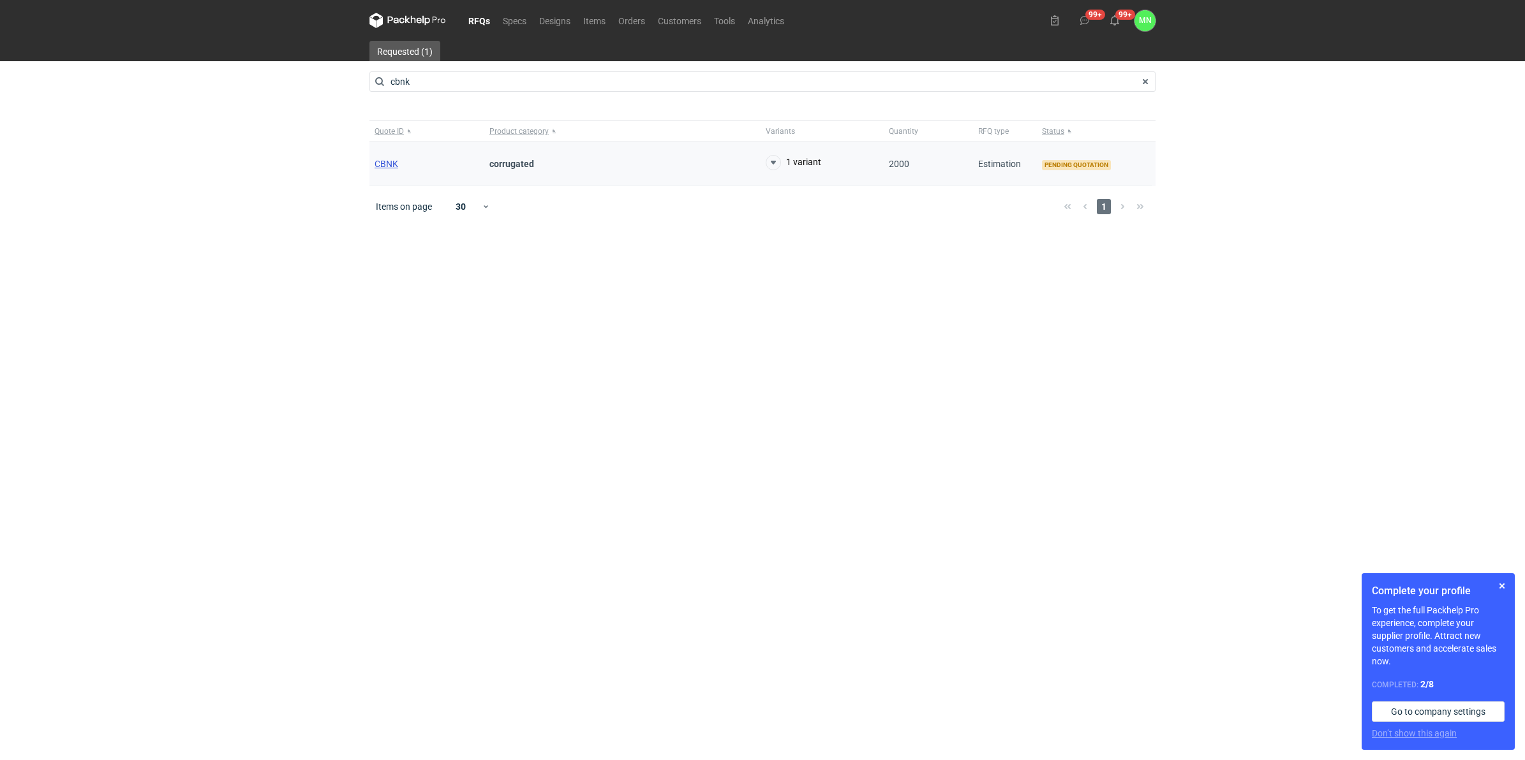
click at [381, 157] on div "CBNK" at bounding box center [426, 164] width 115 height 44
click at [386, 168] on span "CBNK" at bounding box center [386, 164] width 24 height 10
